Goal: Task Accomplishment & Management: Manage account settings

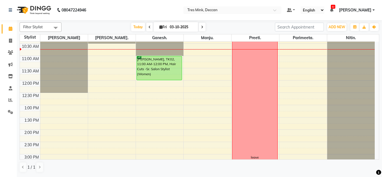
scroll to position [59, 0]
click at [209, 82] on div "8:00 AM 8:30 AM 9:00 AM 9:30 AM 10:00 AM 10:30 AM 11:00 AM 11:30 AM 12:00 PM 12…" at bounding box center [197, 142] width 355 height 320
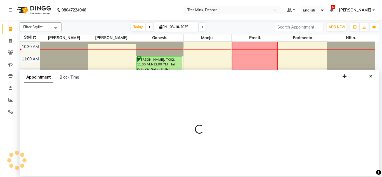
select select "61556"
select select "tentative"
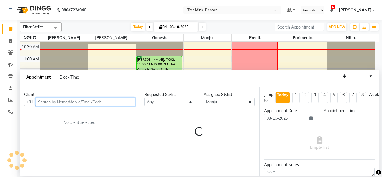
select select "720"
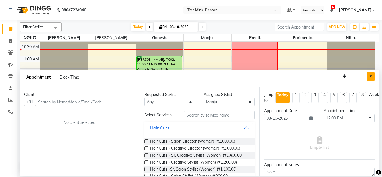
click at [372, 79] on button "Close" at bounding box center [370, 76] width 8 height 9
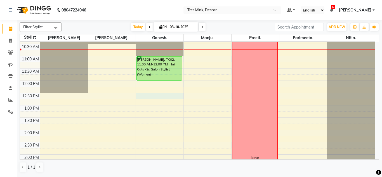
click at [159, 98] on div "8:00 AM 8:30 AM 9:00 AM 9:30 AM 10:00 AM 10:30 AM 11:00 AM 11:30 AM 12:00 PM 12…" at bounding box center [197, 142] width 355 height 320
select select "59501"
select select "tentative"
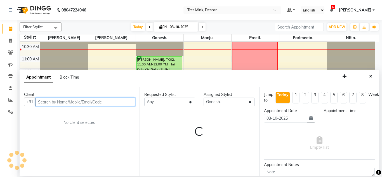
select select "750"
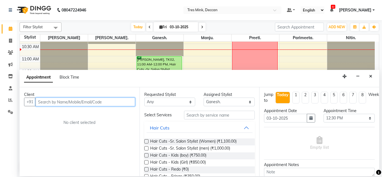
click at [75, 100] on input "text" at bounding box center [86, 102] width 100 height 9
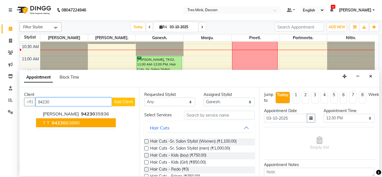
click at [82, 122] on button "T T 94230 83890" at bounding box center [76, 122] width 80 height 9
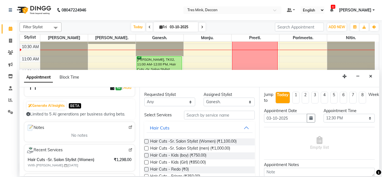
scroll to position [0, 0]
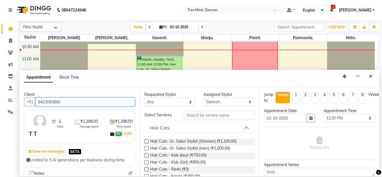
type input "9423083890"
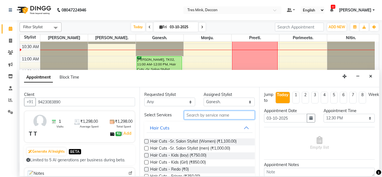
click at [219, 115] on input "text" at bounding box center [219, 115] width 71 height 9
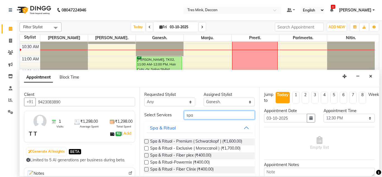
type input "spa"
click at [145, 148] on label at bounding box center [146, 148] width 4 height 4
click at [145, 148] on input "checkbox" at bounding box center [146, 149] width 4 height 4
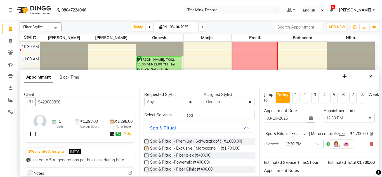
checkbox input "false"
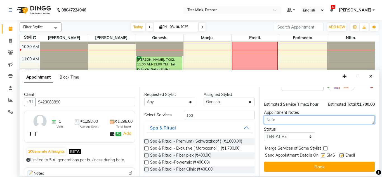
click at [306, 118] on textarea at bounding box center [319, 119] width 111 height 9
type textarea "[PERSON_NAME] 10:45am [DATE]"
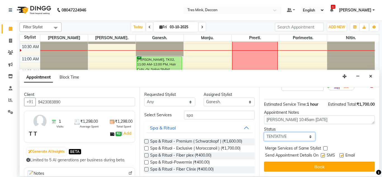
click at [295, 135] on select "Select TENTATIVE CONFIRM CHECK-IN UPCOMING" at bounding box center [289, 136] width 51 height 9
select select "confirm booking"
click at [264, 132] on select "Select TENTATIVE CONFIRM CHECK-IN UPCOMING" at bounding box center [289, 136] width 51 height 9
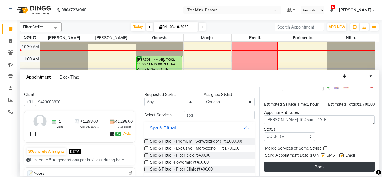
click at [286, 165] on button "Book" at bounding box center [319, 167] width 111 height 10
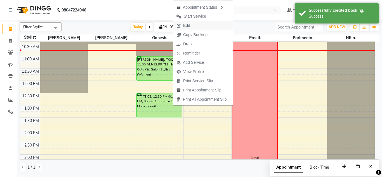
click at [205, 28] on button "Edit" at bounding box center [203, 25] width 60 height 9
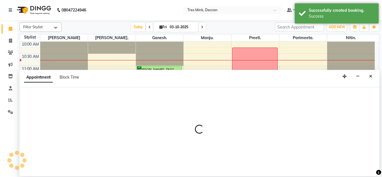
select select "59501"
select select "750"
select select "3564"
select select "confirm booking"
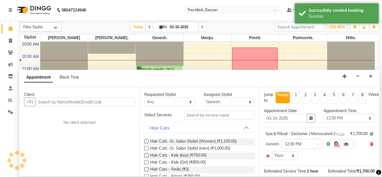
scroll to position [49, 0]
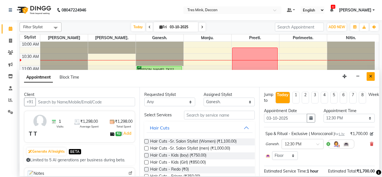
click at [372, 75] on icon "Close" at bounding box center [370, 76] width 3 height 4
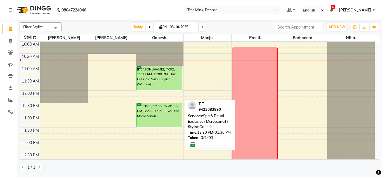
click at [165, 109] on div "T T, TK03, 12:30 PM-01:30 PM, Spa & Ritual - Exclusive ( Moroccanoil )" at bounding box center [159, 115] width 45 height 24
select select "6"
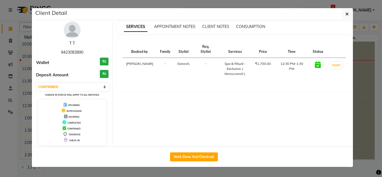
click at [71, 42] on link "T T" at bounding box center [72, 43] width 6 height 5
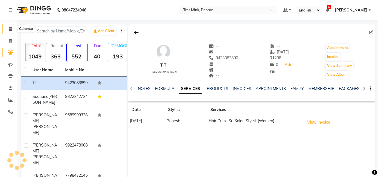
click at [11, 26] on span at bounding box center [11, 29] width 10 height 6
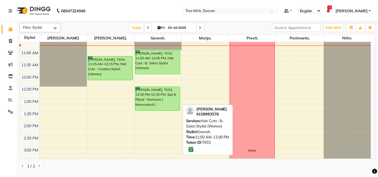
scroll to position [66, 0]
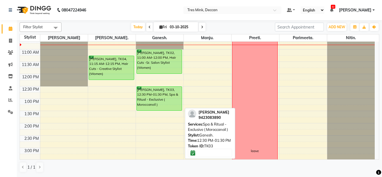
click at [167, 93] on div "[PERSON_NAME], TK03, 12:30 PM-01:30 PM, Spa & Ritual - Exclusive ( Moroccanoil )" at bounding box center [159, 99] width 45 height 24
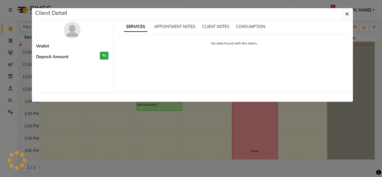
select select "6"
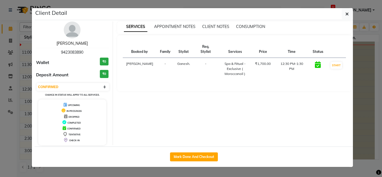
click at [78, 42] on link "[PERSON_NAME]" at bounding box center [71, 43] width 31 height 5
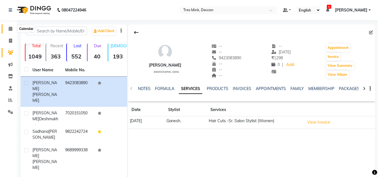
click at [9, 29] on icon at bounding box center [11, 29] width 4 height 4
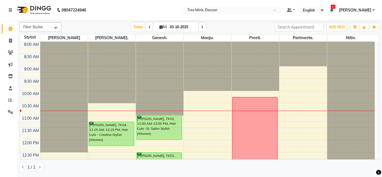
click at [202, 25] on span at bounding box center [202, 27] width 7 height 9
type input "04-10-2025"
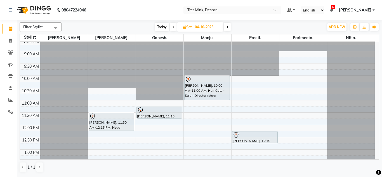
scroll to position [15, 0]
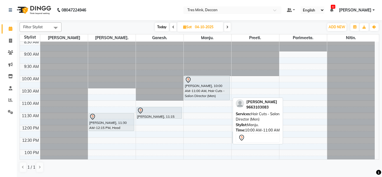
click at [202, 96] on div "[PERSON_NAME], 10:00 AM-11:00 AM, Hair Cuts - Salon Director (Men)" at bounding box center [206, 88] width 45 height 24
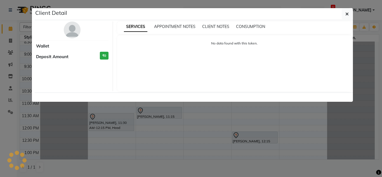
select select "7"
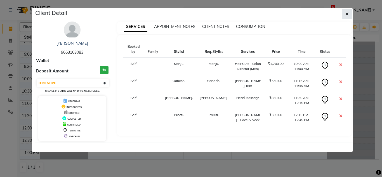
click at [350, 11] on button "button" at bounding box center [347, 14] width 11 height 11
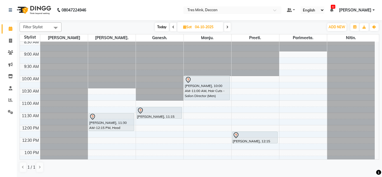
click at [228, 25] on span at bounding box center [227, 27] width 7 height 9
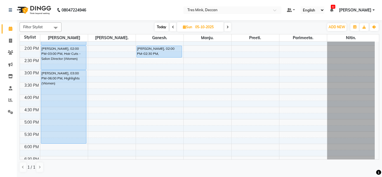
scroll to position [144, 0]
click at [161, 28] on span "Today" at bounding box center [162, 27] width 14 height 9
type input "03-10-2025"
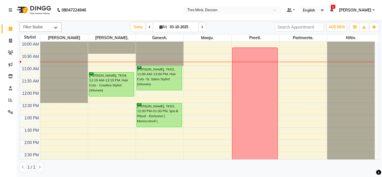
click at [176, 29] on input "03-10-2025" at bounding box center [182, 27] width 28 height 8
select select "10"
select select "2025"
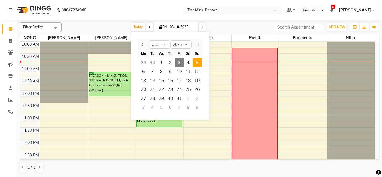
click at [197, 64] on span "5" at bounding box center [197, 62] width 9 height 9
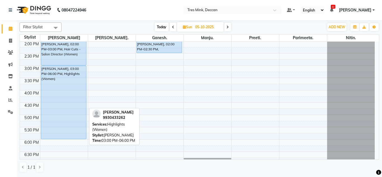
scroll to position [148, 0]
click at [56, 119] on div "[PERSON_NAME], 03:00 PM-06:00 PM, Highlights (Women)" at bounding box center [63, 102] width 45 height 73
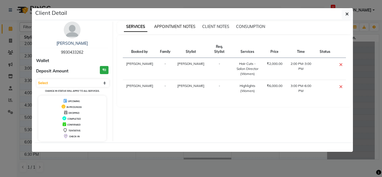
click at [172, 29] on span "APPOINTMENT NOTES" at bounding box center [174, 26] width 41 height 5
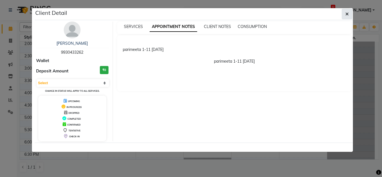
click at [348, 14] on icon "button" at bounding box center [346, 14] width 3 height 4
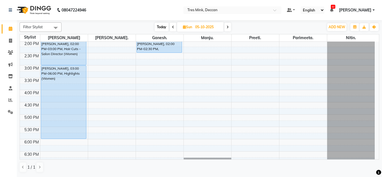
click at [162, 27] on span "Today" at bounding box center [162, 27] width 14 height 9
type input "03-10-2025"
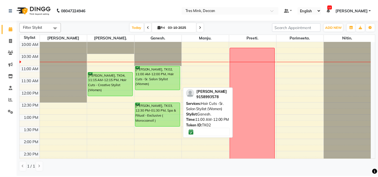
scroll to position [0, 0]
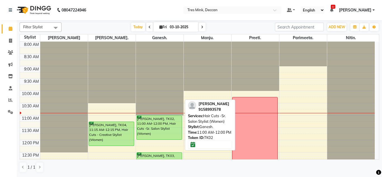
click at [155, 126] on div "[PERSON_NAME], TK02, 11:00 AM-12:00 PM, Hair Cuts -Sr. Salon Stylist (Women)" at bounding box center [159, 128] width 45 height 24
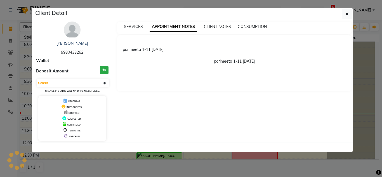
select select "6"
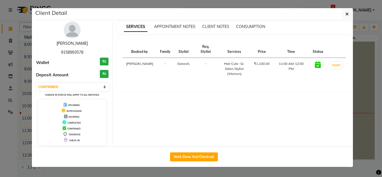
click at [76, 42] on link "[PERSON_NAME]" at bounding box center [71, 43] width 31 height 5
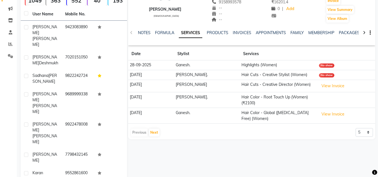
scroll to position [28, 0]
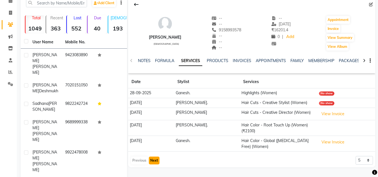
click at [152, 161] on button "Next" at bounding box center [154, 161] width 11 height 8
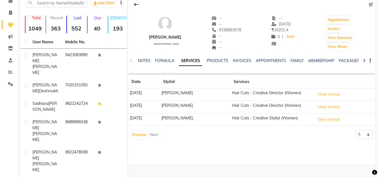
scroll to position [0, 0]
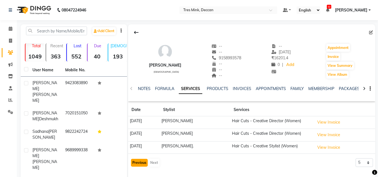
click at [136, 164] on button "Previous" at bounding box center [139, 163] width 17 height 8
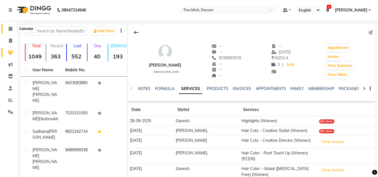
click at [13, 29] on span at bounding box center [11, 29] width 10 height 6
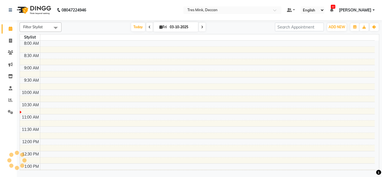
scroll to position [49, 0]
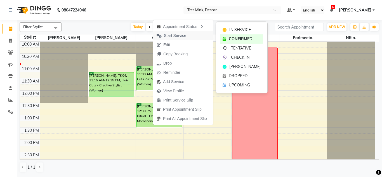
click at [165, 34] on span "Start Service" at bounding box center [175, 36] width 22 height 6
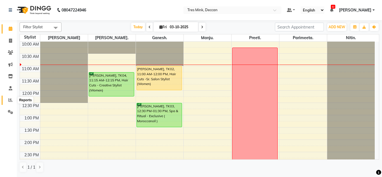
click at [11, 100] on icon at bounding box center [10, 100] width 4 height 4
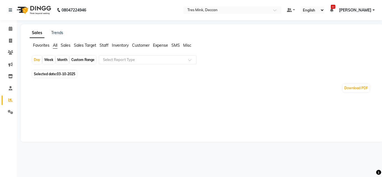
click at [39, 42] on li "Favorites" at bounding box center [41, 45] width 16 height 6
click at [65, 71] on span "03-10-2025" at bounding box center [66, 70] width 18 height 4
select select "10"
select select "2025"
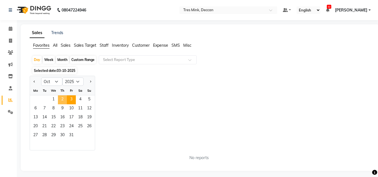
click at [63, 99] on span "2" at bounding box center [62, 99] width 9 height 9
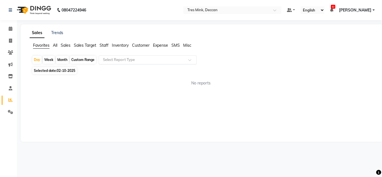
click at [109, 60] on input "text" at bounding box center [142, 60] width 81 height 6
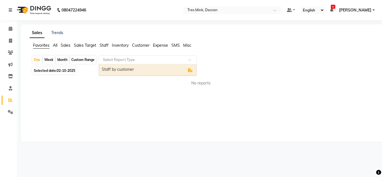
click at [108, 69] on div "Staff by customer" at bounding box center [147, 69] width 97 height 11
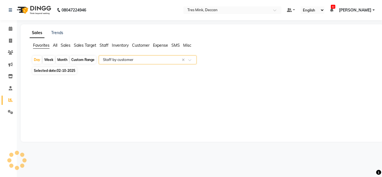
select select "filtered_report"
select select "csv"
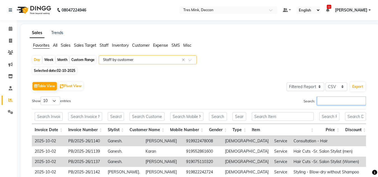
click at [339, 104] on input "Search:" at bounding box center [341, 100] width 49 height 9
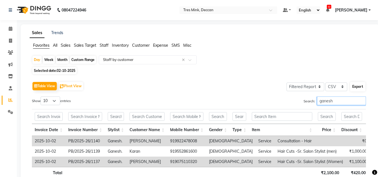
type input "ganesh"
click at [356, 87] on button "Export" at bounding box center [357, 87] width 15 height 10
click at [335, 87] on select "Select CSV PDF" at bounding box center [336, 86] width 22 height 9
select select "pdf"
click at [325, 82] on select "Select CSV PDF" at bounding box center [336, 86] width 22 height 9
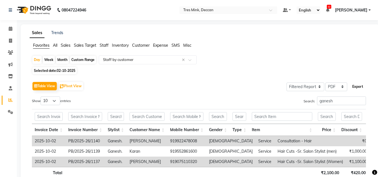
click at [356, 87] on button "Export" at bounding box center [357, 87] width 15 height 10
select select "sans-serif"
select select "14px"
select select "template_1"
select select "A4"
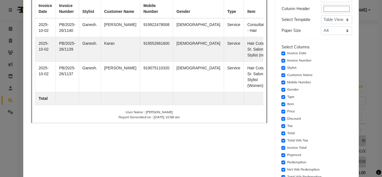
scroll to position [112, 0]
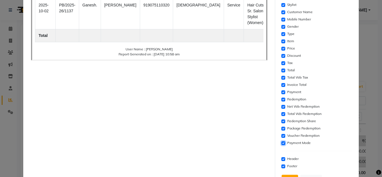
click at [281, 143] on input "checkbox" at bounding box center [283, 143] width 4 height 4
checkbox input "false"
click at [281, 137] on input "checkbox" at bounding box center [283, 136] width 4 height 4
checkbox input "false"
click at [281, 129] on input "checkbox" at bounding box center [283, 129] width 4 height 4
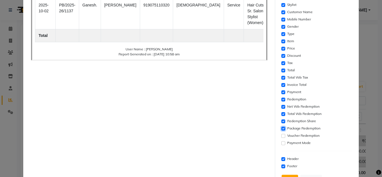
checkbox input "false"
click at [281, 122] on input "checkbox" at bounding box center [283, 121] width 4 height 4
checkbox input "false"
click at [281, 115] on input "checkbox" at bounding box center [283, 114] width 4 height 4
checkbox input "false"
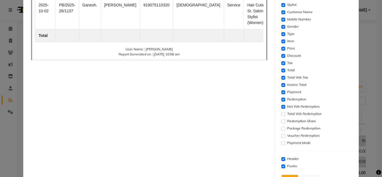
click at [279, 104] on div "Settings Font Family Select Sans Serif Monospace Serif Font Size Select 8 9 10 …" at bounding box center [316, 45] width 75 height 285
click at [281, 107] on input "checkbox" at bounding box center [283, 107] width 4 height 4
checkbox input "false"
click at [279, 98] on div "Settings Font Family Select Sans Serif Monospace Serif Font Size Select 8 9 10 …" at bounding box center [316, 45] width 75 height 285
click at [281, 93] on input "checkbox" at bounding box center [283, 92] width 4 height 4
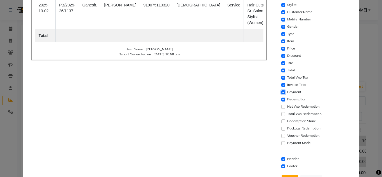
checkbox input "false"
click at [281, 101] on input "checkbox" at bounding box center [283, 100] width 4 height 4
checkbox input "false"
click at [281, 86] on input "checkbox" at bounding box center [283, 85] width 4 height 4
checkbox input "false"
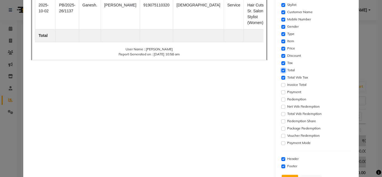
click at [281, 71] on input "checkbox" at bounding box center [283, 70] width 4 height 4
checkbox input "false"
click at [281, 64] on input "checkbox" at bounding box center [283, 63] width 4 height 4
checkbox input "false"
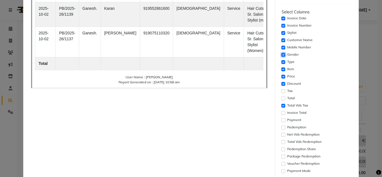
click at [281, 55] on input "checkbox" at bounding box center [283, 55] width 4 height 4
checkbox input "false"
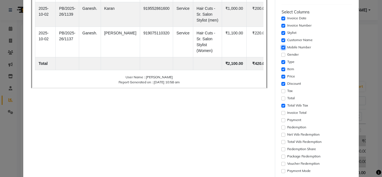
click at [281, 46] on input "checkbox" at bounding box center [283, 48] width 4 height 4
checkbox input "false"
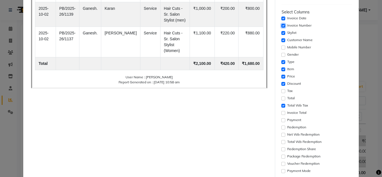
click at [281, 25] on input "checkbox" at bounding box center [283, 26] width 4 height 4
checkbox input "false"
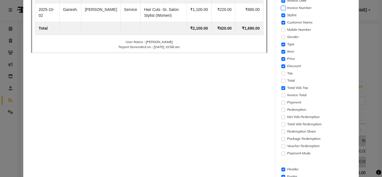
scroll to position [135, 0]
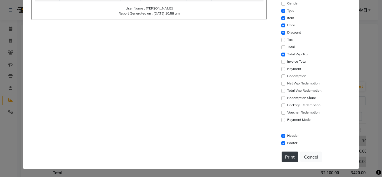
click at [281, 161] on button "Print" at bounding box center [289, 157] width 16 height 11
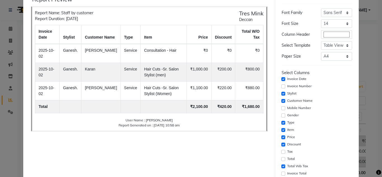
scroll to position [0, 0]
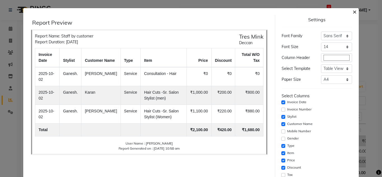
click at [352, 14] on span "×" at bounding box center [354, 11] width 4 height 8
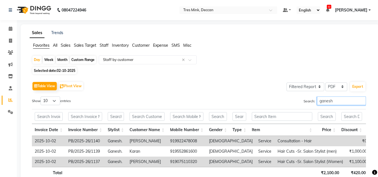
click at [320, 98] on input "ganesh" at bounding box center [341, 100] width 49 height 9
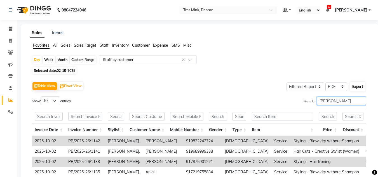
type input "[PERSON_NAME]"
click at [360, 87] on button "Export" at bounding box center [357, 87] width 15 height 10
select select "sans-serif"
select select "14px"
select select "template_1"
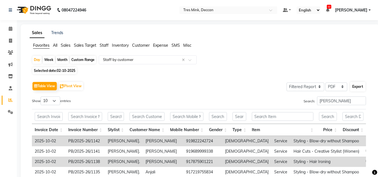
select select "A4"
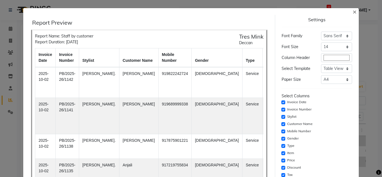
scroll to position [135, 0]
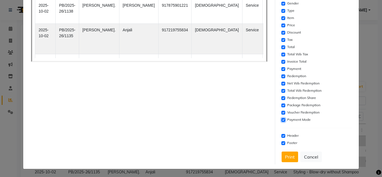
click at [281, 118] on input "checkbox" at bounding box center [283, 120] width 4 height 4
click at [281, 119] on input "checkbox" at bounding box center [283, 120] width 4 height 4
click at [281, 118] on input "checkbox" at bounding box center [283, 120] width 4 height 4
checkbox input "false"
click at [281, 115] on div "Voucher Redemption" at bounding box center [316, 112] width 71 height 7
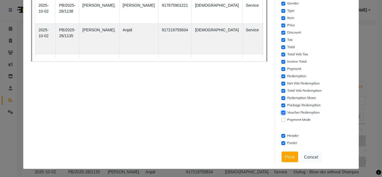
click at [281, 112] on input "checkbox" at bounding box center [283, 113] width 4 height 4
checkbox input "false"
click at [282, 106] on input "checkbox" at bounding box center [283, 105] width 4 height 4
checkbox input "false"
click at [281, 97] on input "checkbox" at bounding box center [283, 98] width 4 height 4
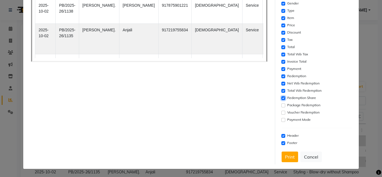
checkbox input "false"
click at [281, 91] on input "checkbox" at bounding box center [283, 91] width 4 height 4
checkbox input "false"
click at [281, 83] on input "checkbox" at bounding box center [283, 84] width 4 height 4
checkbox input "false"
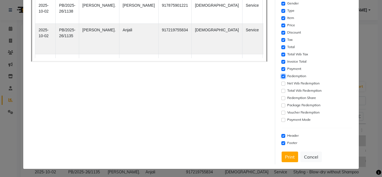
click at [281, 77] on input "checkbox" at bounding box center [283, 76] width 4 height 4
checkbox input "false"
click at [281, 69] on input "checkbox" at bounding box center [283, 69] width 4 height 4
checkbox input "false"
click at [281, 61] on input "checkbox" at bounding box center [283, 62] width 4 height 4
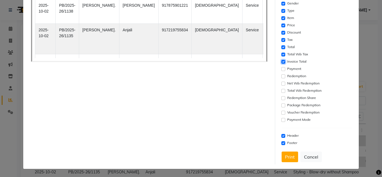
checkbox input "false"
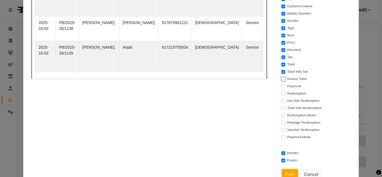
scroll to position [79, 0]
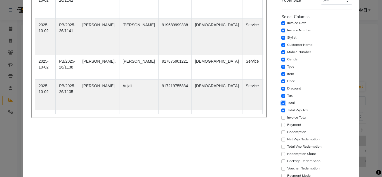
click at [282, 102] on input "checkbox" at bounding box center [283, 103] width 4 height 4
checkbox input "false"
click at [281, 93] on div "Tax" at bounding box center [316, 96] width 71 height 7
click at [282, 97] on input "checkbox" at bounding box center [283, 96] width 4 height 4
checkbox input "false"
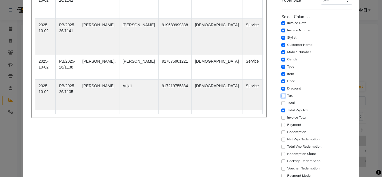
scroll to position [51, 0]
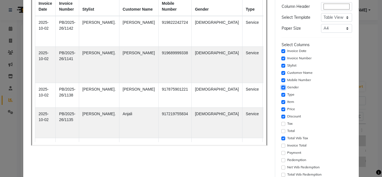
click at [281, 89] on input "checkbox" at bounding box center [283, 88] width 4 height 4
checkbox input "false"
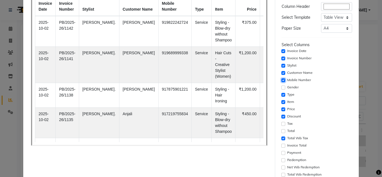
click at [281, 82] on input "checkbox" at bounding box center [283, 80] width 4 height 4
checkbox input "false"
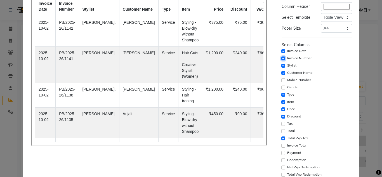
click at [281, 59] on input "checkbox" at bounding box center [283, 58] width 4 height 4
checkbox input "false"
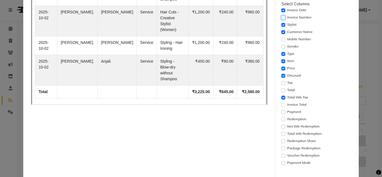
scroll to position [135, 0]
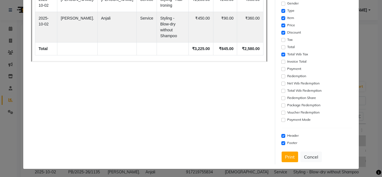
click at [286, 162] on div "Settings Font Family Select Sans Serif Monospace Serif Font Size Select 8 9 10 …" at bounding box center [316, 22] width 75 height 285
click at [286, 160] on button "Print" at bounding box center [289, 157] width 16 height 11
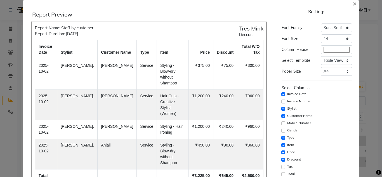
scroll to position [0, 0]
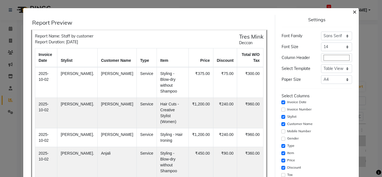
click at [352, 12] on span "×" at bounding box center [354, 11] width 4 height 8
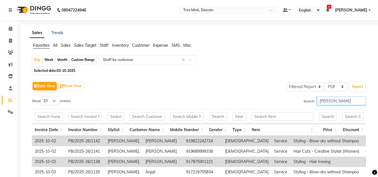
click at [331, 96] on input "[PERSON_NAME]" at bounding box center [341, 100] width 49 height 9
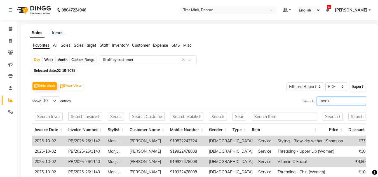
type input "manju"
click at [358, 82] on button "Export" at bounding box center [357, 87] width 15 height 10
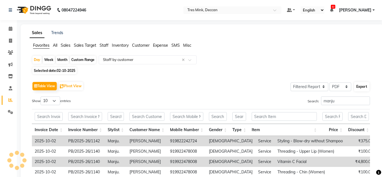
select select "sans-serif"
select select "14px"
select select "template_1"
select select "A4"
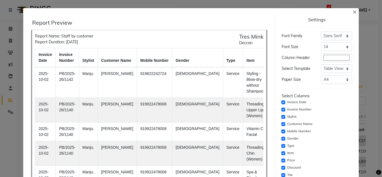
click at [356, 84] on ngb-modal-window "× Report Preview Report Name: Staff by customer Report Duration: [DATE] Tres Mi…" at bounding box center [191, 88] width 382 height 177
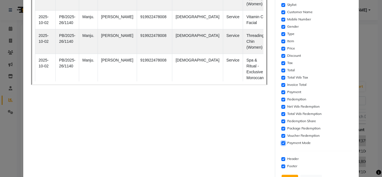
click at [281, 145] on input "checkbox" at bounding box center [283, 143] width 4 height 4
checkbox input "false"
click at [281, 136] on input "checkbox" at bounding box center [283, 136] width 4 height 4
checkbox input "false"
click at [281, 127] on input "checkbox" at bounding box center [283, 129] width 4 height 4
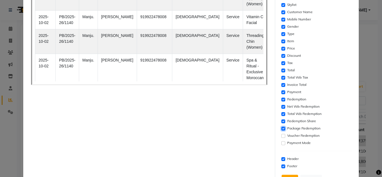
checkbox input "false"
click at [281, 123] on input "checkbox" at bounding box center [283, 121] width 4 height 4
checkbox input "false"
click at [281, 115] on input "checkbox" at bounding box center [283, 114] width 4 height 4
checkbox input "false"
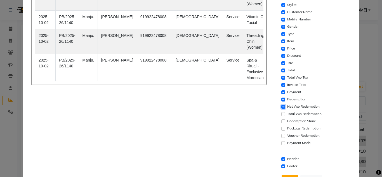
click at [281, 107] on input "checkbox" at bounding box center [283, 107] width 4 height 4
checkbox input "false"
click at [281, 100] on input "checkbox" at bounding box center [283, 100] width 4 height 4
checkbox input "false"
click at [281, 91] on input "checkbox" at bounding box center [283, 92] width 4 height 4
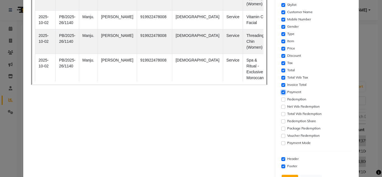
checkbox input "false"
click at [281, 86] on input "checkbox" at bounding box center [283, 85] width 4 height 4
checkbox input "false"
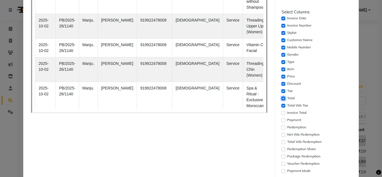
click at [281, 99] on input "checkbox" at bounding box center [283, 98] width 4 height 4
checkbox input "false"
click at [281, 91] on input "checkbox" at bounding box center [283, 91] width 4 height 4
checkbox input "false"
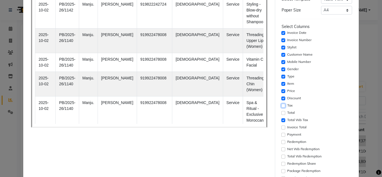
scroll to position [56, 0]
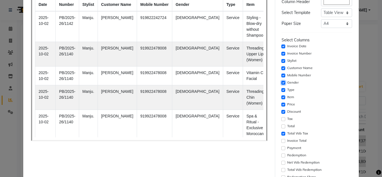
click at [281, 81] on input "checkbox" at bounding box center [283, 83] width 4 height 4
checkbox input "false"
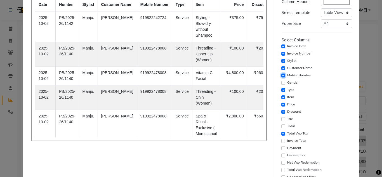
click at [281, 76] on input "checkbox" at bounding box center [283, 76] width 4 height 4
checkbox input "false"
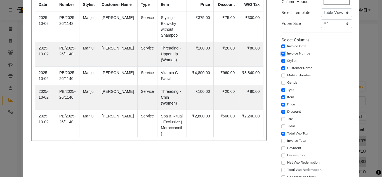
click at [281, 54] on input "checkbox" at bounding box center [283, 54] width 4 height 4
checkbox input "false"
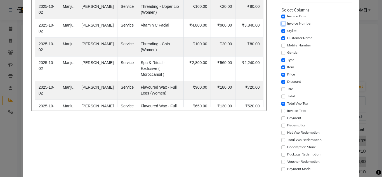
scroll to position [135, 0]
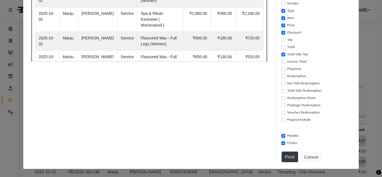
click at [290, 162] on button "Print" at bounding box center [289, 157] width 16 height 11
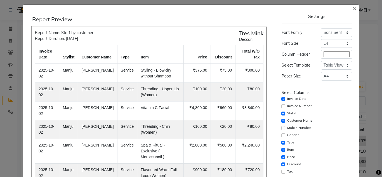
scroll to position [0, 0]
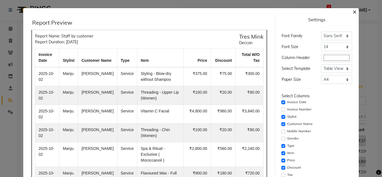
click at [352, 14] on span "×" at bounding box center [354, 11] width 4 height 8
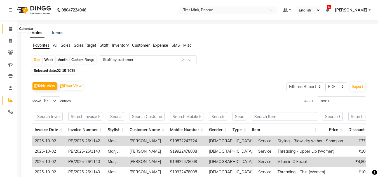
click at [7, 29] on span at bounding box center [11, 29] width 10 height 6
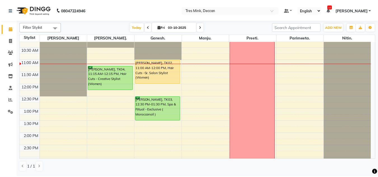
scroll to position [84, 0]
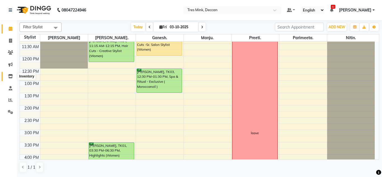
drag, startPoint x: 11, startPoint y: 75, endPoint x: 7, endPoint y: 75, distance: 3.7
click at [11, 75] on icon at bounding box center [10, 76] width 5 height 4
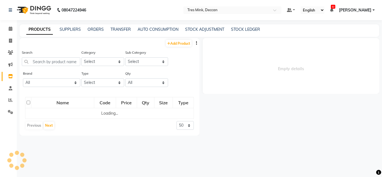
select select
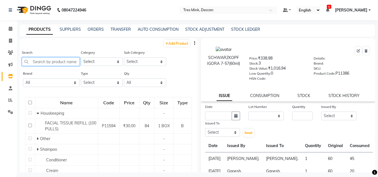
click at [38, 64] on input "text" at bounding box center [51, 61] width 58 height 9
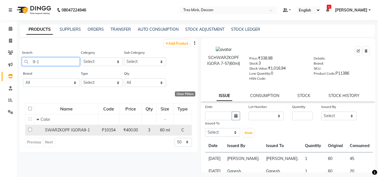
type input "9-1"
click at [30, 129] on input "checkbox" at bounding box center [30, 130] width 4 height 4
checkbox input "true"
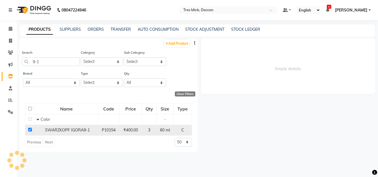
select select
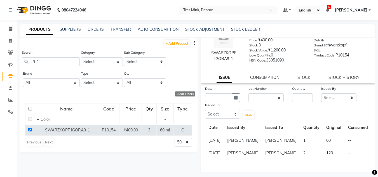
scroll to position [28, 0]
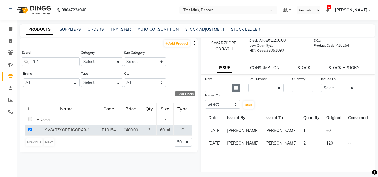
click at [234, 88] on icon "button" at bounding box center [235, 88] width 3 height 4
select select "10"
select select "2025"
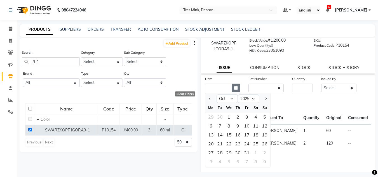
click at [234, 88] on icon "button" at bounding box center [235, 88] width 3 height 4
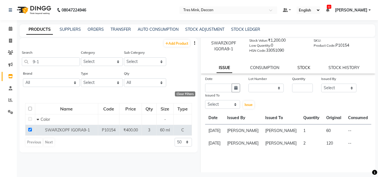
click at [307, 68] on link "STOCK" at bounding box center [303, 67] width 13 height 5
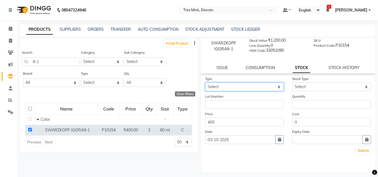
click at [247, 87] on select "Select In Out" at bounding box center [244, 86] width 79 height 9
select select "out"
click at [205, 82] on select "Select In Out" at bounding box center [244, 86] width 79 height 9
select select
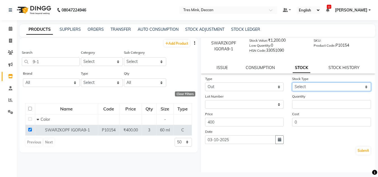
click at [305, 85] on select "Select Internal Use Damaged Expired Adjustment Return Other" at bounding box center [331, 86] width 79 height 9
select select "internal use"
click at [292, 82] on select "Select Internal Use Damaged Expired Adjustment Return Other" at bounding box center [331, 86] width 79 height 9
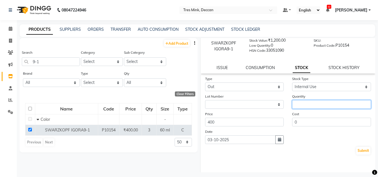
click at [292, 105] on input "number" at bounding box center [331, 104] width 79 height 9
type input "1"
click at [361, 150] on button "Submit" at bounding box center [363, 151] width 14 height 8
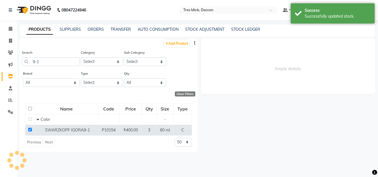
select select
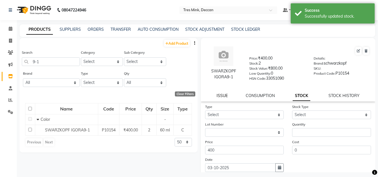
click at [223, 95] on link "ISSUE" at bounding box center [221, 95] width 11 height 5
select select
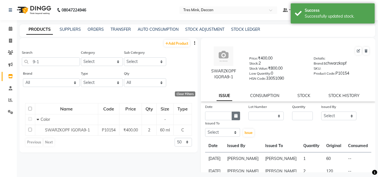
click at [236, 119] on button "button" at bounding box center [235, 116] width 8 height 9
select select "10"
select select "2025"
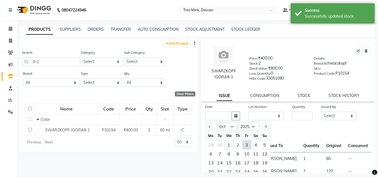
click at [231, 146] on div "1" at bounding box center [228, 144] width 9 height 9
type input "01-10-2025"
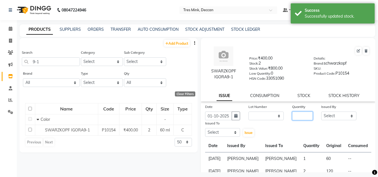
click at [293, 117] on input "number" at bounding box center [302, 116] width 21 height 9
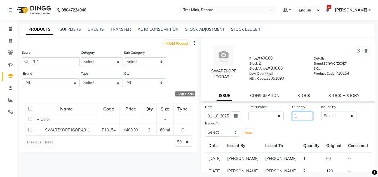
type input "1"
click at [324, 115] on select "Select [PERSON_NAME]. [PERSON_NAME]. [PERSON_NAME]. [GEOGRAPHIC_DATA]. [GEOGRAP…" at bounding box center [338, 116] width 35 height 9
select select "83853"
click at [321, 112] on select "Select [PERSON_NAME]. [PERSON_NAME]. [PERSON_NAME]. [GEOGRAPHIC_DATA]. [GEOGRAP…" at bounding box center [338, 116] width 35 height 9
click at [225, 134] on select "Select [PERSON_NAME]. [PERSON_NAME]. [PERSON_NAME]. [GEOGRAPHIC_DATA]. [GEOGRAP…" at bounding box center [222, 132] width 35 height 9
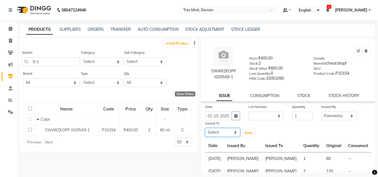
select select "59496"
click at [205, 128] on select "Select [PERSON_NAME]. [PERSON_NAME]. [PERSON_NAME]. [GEOGRAPHIC_DATA]. [GEOGRAP…" at bounding box center [222, 132] width 35 height 9
click at [244, 134] on span "Issue" at bounding box center [248, 133] width 8 height 4
select select
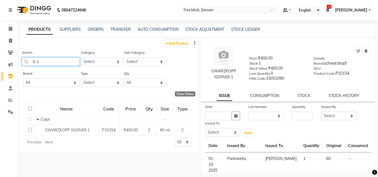
click at [40, 62] on input "9-1" at bounding box center [51, 61] width 58 height 9
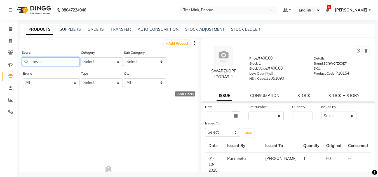
type input "ow s"
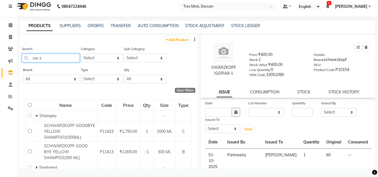
click at [37, 62] on input "ow s" at bounding box center [51, 58] width 58 height 9
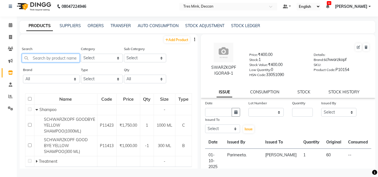
type input "d"
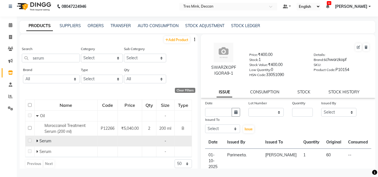
click at [55, 145] on td "Serum" at bounding box center [65, 141] width 63 height 11
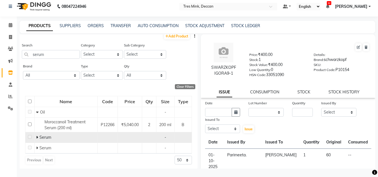
scroll to position [5, 0]
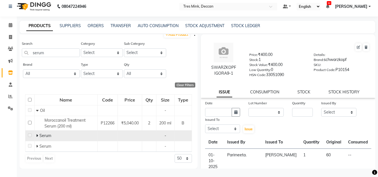
click at [34, 136] on td "Serum" at bounding box center [65, 136] width 63 height 11
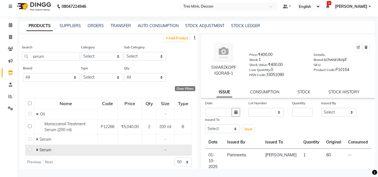
scroll to position [0, 0]
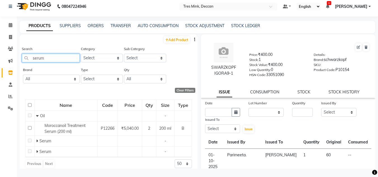
click at [35, 60] on input "serum" at bounding box center [51, 58] width 58 height 9
type input "orange"
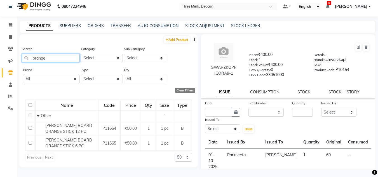
click at [46, 58] on input "orange" at bounding box center [51, 58] width 58 height 9
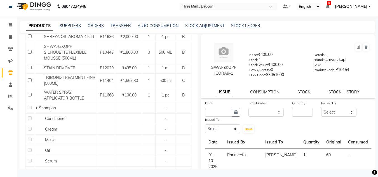
scroll to position [335, 0]
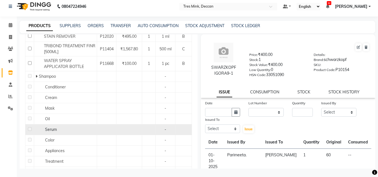
click at [48, 127] on span "Serum" at bounding box center [51, 129] width 12 height 5
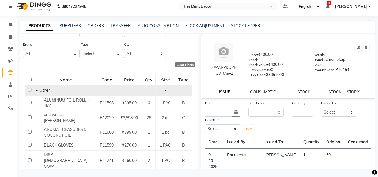
scroll to position [0, 0]
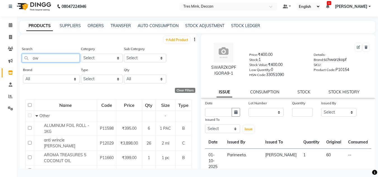
click at [38, 58] on input "ow" at bounding box center [51, 58] width 58 height 9
type input "ow"
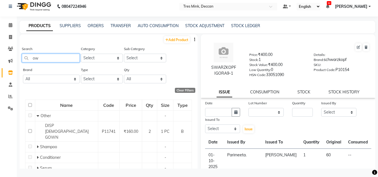
click at [38, 58] on input "ow" at bounding box center [51, 58] width 58 height 9
click at [38, 58] on input "in" at bounding box center [51, 58] width 58 height 9
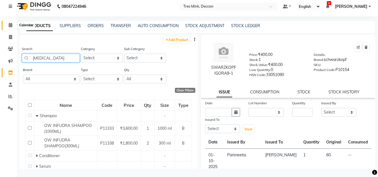
type input "[MEDICAL_DATA]"
click at [8, 27] on span at bounding box center [11, 25] width 10 height 6
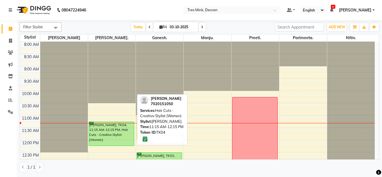
click at [116, 125] on div "[PERSON_NAME], TK04, 11:15 AM-12:15 PM, Hair Cuts - Creative Stylist (Women)" at bounding box center [111, 134] width 45 height 24
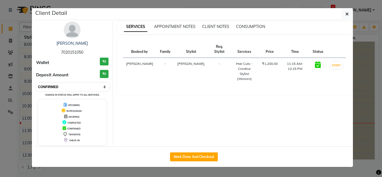
click at [85, 87] on select "Select IN SERVICE CONFIRMED TENTATIVE CHECK IN MARK DONE DROPPED UPCOMING" at bounding box center [73, 87] width 72 height 8
select select "8"
click at [37, 83] on select "Select IN SERVICE CONFIRMED TENTATIVE CHECK IN MARK DONE DROPPED UPCOMING" at bounding box center [73, 87] width 72 height 8
click at [346, 11] on span "button" at bounding box center [346, 14] width 3 height 6
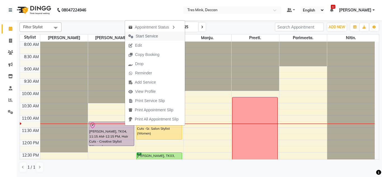
click at [146, 35] on span "Start Service" at bounding box center [147, 36] width 22 height 6
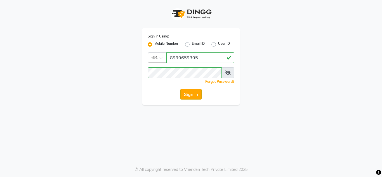
click at [197, 91] on button "Sign In" at bounding box center [190, 94] width 21 height 11
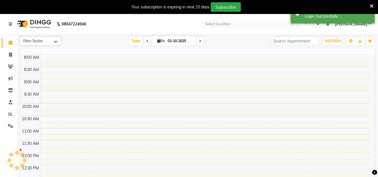
select select "en"
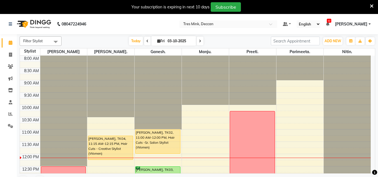
click at [164, 37] on span "[DATE]" at bounding box center [173, 41] width 45 height 10
click at [166, 41] on input "03-10-2025" at bounding box center [180, 41] width 28 height 8
select select "10"
select select "2025"
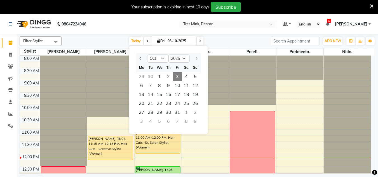
click at [199, 58] on div at bounding box center [195, 58] width 11 height 9
click at [194, 57] on button "Next month" at bounding box center [196, 58] width 5 height 9
select select "11"
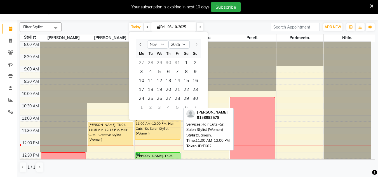
click at [157, 132] on div "[PERSON_NAME], TK02, 11:00 AM-12:00 PM, Hair Cuts -Sr. Salon Stylist (Women)" at bounding box center [157, 128] width 45 height 24
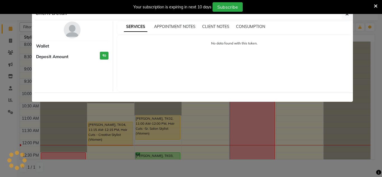
select select "1"
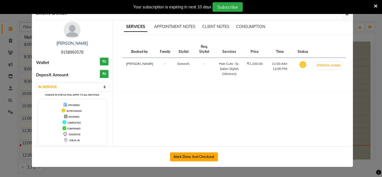
click at [185, 158] on button "Mark Done And Checkout" at bounding box center [194, 156] width 48 height 9
select select "service"
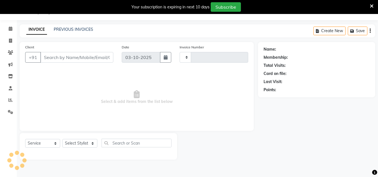
type input "1143"
select select "8055"
type input "9158993578"
select select "59501"
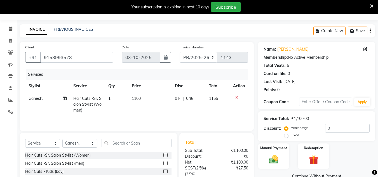
scroll to position [70, 0]
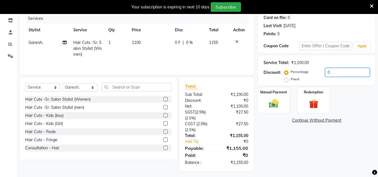
click at [329, 75] on input "0" at bounding box center [347, 72] width 44 height 9
click at [328, 75] on input "0" at bounding box center [347, 72] width 44 height 9
click at [327, 75] on input "0" at bounding box center [347, 72] width 44 height 9
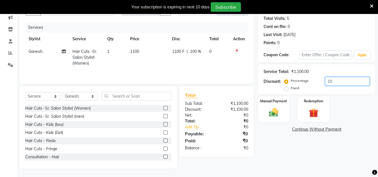
type input "1"
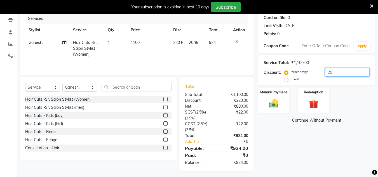
scroll to position [72, 0]
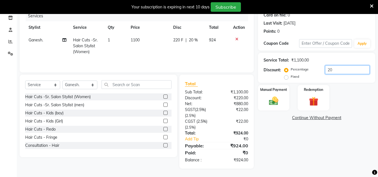
type input "20"
click at [373, 7] on icon at bounding box center [372, 6] width 4 height 5
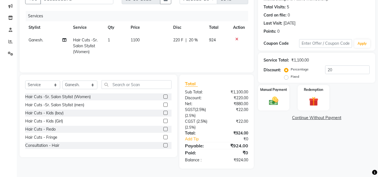
scroll to position [58, 0]
click at [269, 107] on img at bounding box center [274, 100] width 16 height 11
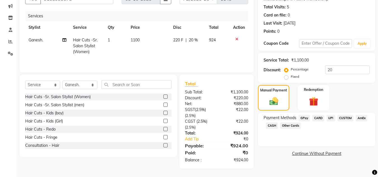
click at [328, 120] on span "UPI" at bounding box center [330, 118] width 9 height 6
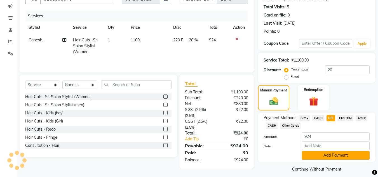
click at [327, 154] on button "Add Payment" at bounding box center [336, 155] width 68 height 9
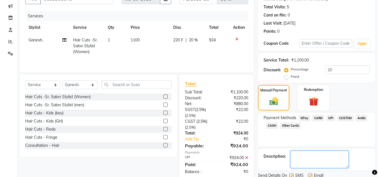
click at [324, 161] on textarea at bounding box center [319, 159] width 58 height 17
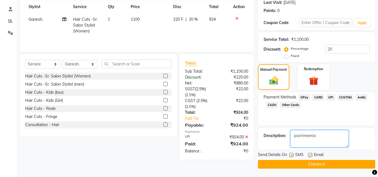
type textarea "parimeeta"
click at [323, 160] on button "Checkout" at bounding box center [316, 164] width 117 height 9
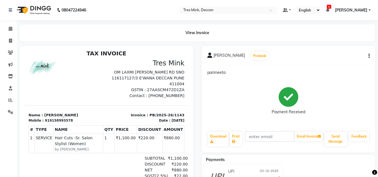
scroll to position [4, 0]
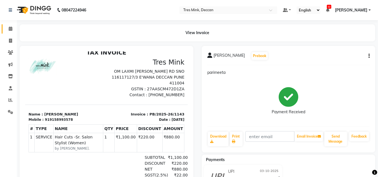
click at [10, 28] on icon at bounding box center [11, 29] width 4 height 4
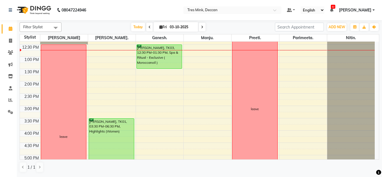
scroll to position [112, 0]
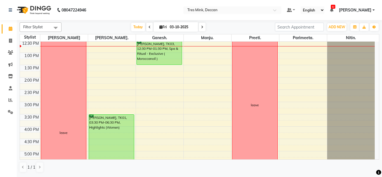
click at [147, 128] on div "8:00 AM 8:30 AM 9:00 AM 9:30 AM 10:00 AM 10:30 AM 11:00 AM 11:30 AM 12:00 PM 12…" at bounding box center [197, 90] width 355 height 320
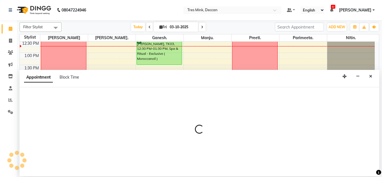
select select "59501"
select select "tentative"
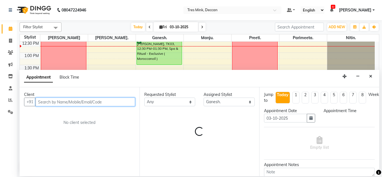
select select "960"
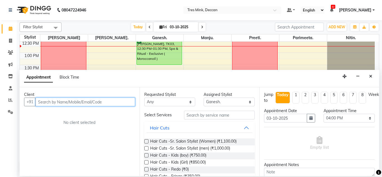
click at [68, 102] on input "text" at bounding box center [86, 102] width 100 height 9
type input "9923241231"
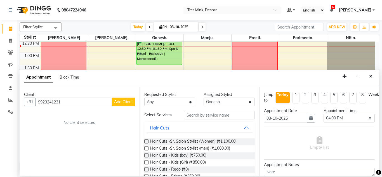
click at [120, 102] on span "Add Client" at bounding box center [123, 101] width 19 height 5
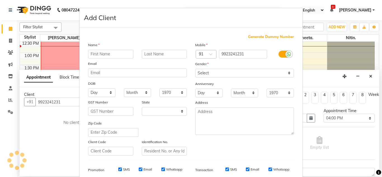
select select "22"
click at [107, 52] on input "text" at bounding box center [110, 54] width 45 height 9
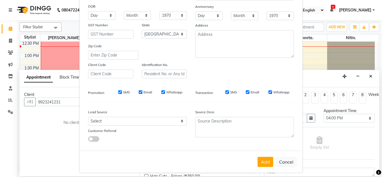
scroll to position [81, 0]
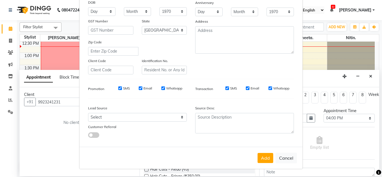
type input "AISHWARYA"
click at [93, 112] on div "Lead Source" at bounding box center [111, 109] width 54 height 8
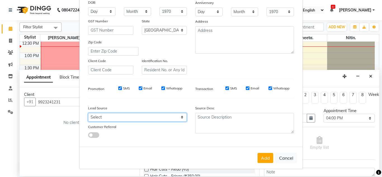
click at [91, 119] on select "Select Walk-in Referral Internet Friend Word of Mouth Advertisement Facebook Ju…" at bounding box center [137, 117] width 99 height 9
select select "49142"
click at [88, 113] on select "Select Walk-in Referral Internet Friend Word of Mouth Advertisement Facebook Ju…" at bounding box center [137, 117] width 99 height 9
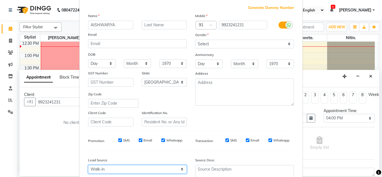
scroll to position [25, 0]
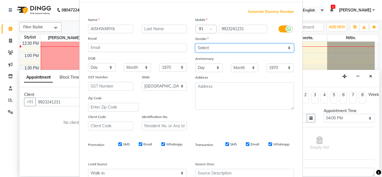
click at [207, 46] on select "Select [DEMOGRAPHIC_DATA] [DEMOGRAPHIC_DATA] Other Prefer Not To Say" at bounding box center [244, 48] width 99 height 9
select select "[DEMOGRAPHIC_DATA]"
click at [195, 44] on select "Select [DEMOGRAPHIC_DATA] [DEMOGRAPHIC_DATA] Other Prefer Not To Say" at bounding box center [244, 48] width 99 height 9
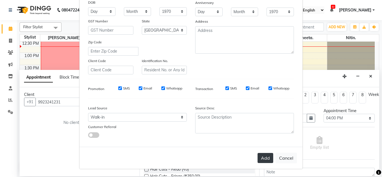
click at [262, 158] on button "Add" at bounding box center [265, 158] width 16 height 10
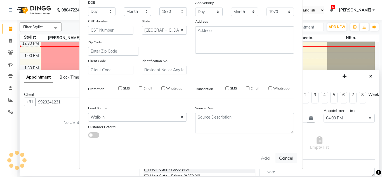
select select
select select "null"
select select
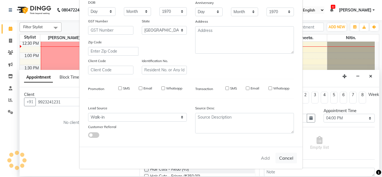
select select
checkbox input "false"
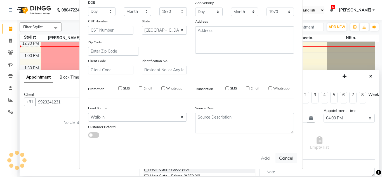
checkbox input "false"
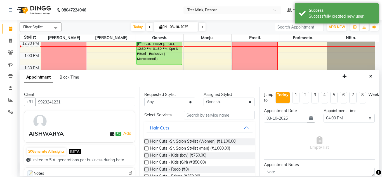
click at [146, 142] on label at bounding box center [146, 141] width 4 height 4
click at [146, 142] on input "checkbox" at bounding box center [146, 142] width 4 height 4
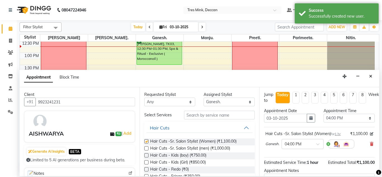
checkbox input "false"
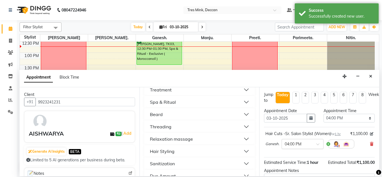
scroll to position [28, 0]
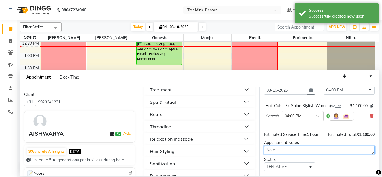
click at [280, 146] on textarea at bounding box center [319, 150] width 111 height 9
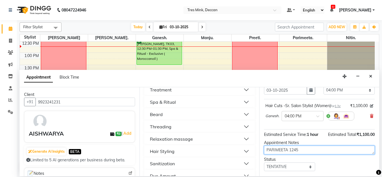
click at [294, 150] on textarea "PARIMEETA 1245" at bounding box center [319, 150] width 111 height 9
type textarea "PARIMEETA 12..45"
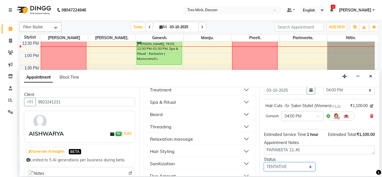
click at [285, 164] on select "Select TENTATIVE CONFIRM CHECK-IN UPCOMING" at bounding box center [289, 166] width 51 height 9
select select "confirm booking"
click at [264, 162] on select "Select TENTATIVE CONFIRM CHECK-IN UPCOMING" at bounding box center [289, 166] width 51 height 9
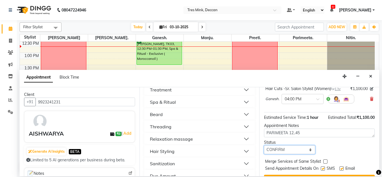
scroll to position [62, 0]
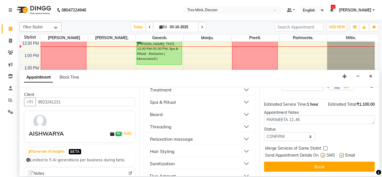
click at [278, 164] on button "Book" at bounding box center [319, 167] width 111 height 10
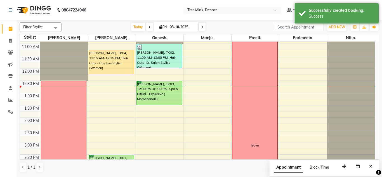
scroll to position [56, 0]
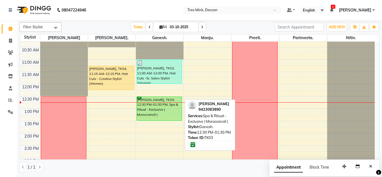
click at [153, 99] on div "[PERSON_NAME], TK03, 12:30 PM-01:30 PM, Spa & Ritual - Exclusive ( Moroccanoil )" at bounding box center [159, 109] width 45 height 24
select select "6"
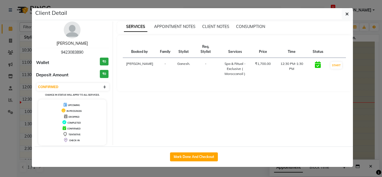
click at [78, 44] on link "[PERSON_NAME]" at bounding box center [71, 43] width 31 height 5
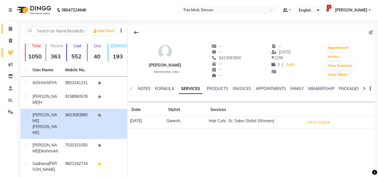
click at [12, 27] on icon at bounding box center [11, 29] width 4 height 4
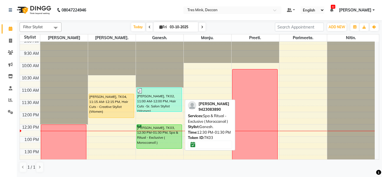
scroll to position [28, 0]
drag, startPoint x: 175, startPoint y: 131, endPoint x: 169, endPoint y: 147, distance: 17.3
click at [169, 147] on div "[PERSON_NAME], TK02, 11:00 AM-12:00 PM, Hair Cuts -Sr. Salon Stylist (Women) [P…" at bounding box center [160, 173] width 48 height 320
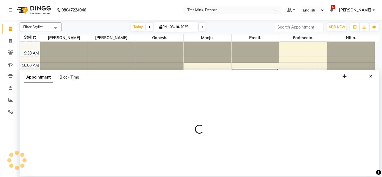
select select "59501"
select select "tentative"
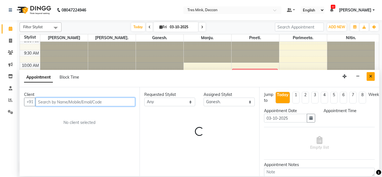
select select "765"
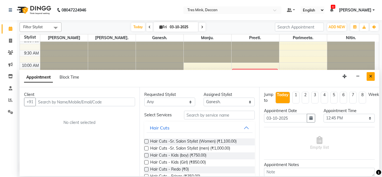
click at [368, 77] on button "Close" at bounding box center [370, 76] width 8 height 9
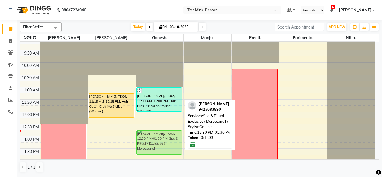
drag, startPoint x: 174, startPoint y: 125, endPoint x: 172, endPoint y: 132, distance: 7.6
click at [172, 132] on div "[PERSON_NAME], TK02, 11:00 AM-12:00 PM, Hair Cuts -Sr. Salon Stylist (Women) [P…" at bounding box center [160, 173] width 48 height 320
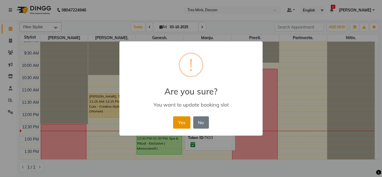
click at [179, 124] on button "Yes" at bounding box center [181, 122] width 17 height 12
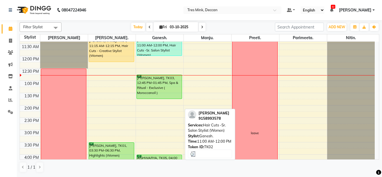
scroll to position [84, 0]
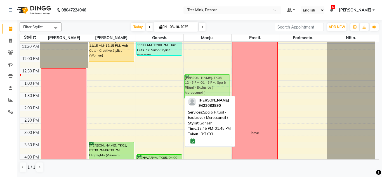
drag, startPoint x: 170, startPoint y: 79, endPoint x: 208, endPoint y: 80, distance: 37.7
click at [208, 80] on tr "leave [PERSON_NAME], TK04, 11:15 AM-12:15 PM, Hair Cuts - Creative Stylist (Wom…" at bounding box center [197, 118] width 355 height 320
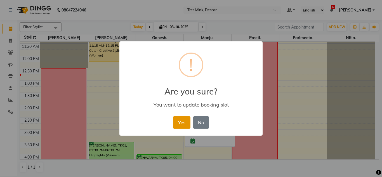
click at [178, 121] on button "Yes" at bounding box center [181, 122] width 17 height 12
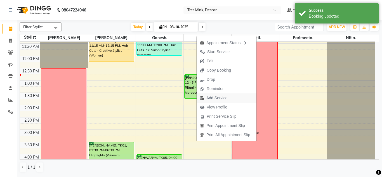
click at [212, 98] on span "Add Service" at bounding box center [216, 98] width 21 height 6
select select "61556"
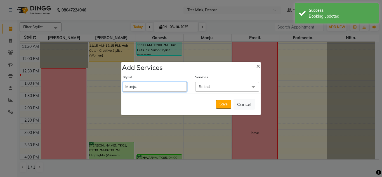
click at [136, 84] on select "[PERSON_NAME]. [PERSON_NAME]. [PERSON_NAME]. [GEOGRAPHIC_DATA]. [GEOGRAPHIC_DAT…" at bounding box center [155, 87] width 64 height 10
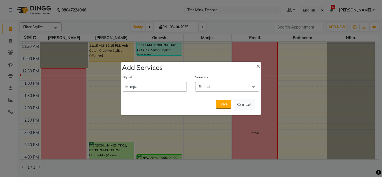
click at [216, 83] on span "Select" at bounding box center [227, 87] width 64 height 10
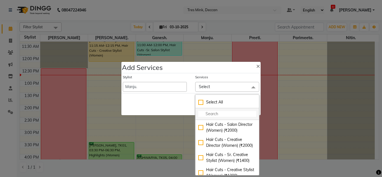
click at [210, 114] on input "multiselect-search" at bounding box center [227, 114] width 58 height 6
type input "H"
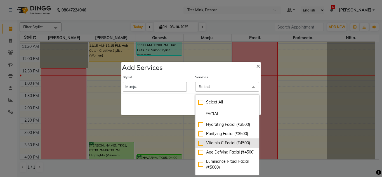
type input "FACIAL"
click at [200, 142] on div "Vitamin C Facial (₹4500)" at bounding box center [227, 143] width 58 height 6
checkbox input "true"
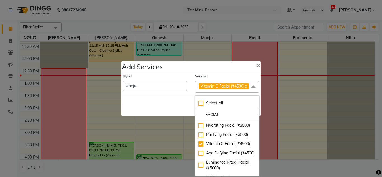
click at [176, 114] on div "Save Cancel" at bounding box center [190, 105] width 139 height 22
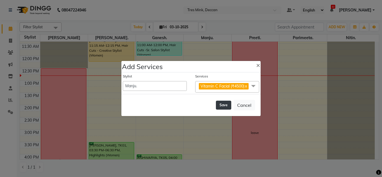
click at [222, 105] on button "Save" at bounding box center [223, 105] width 15 height 9
select select "80330"
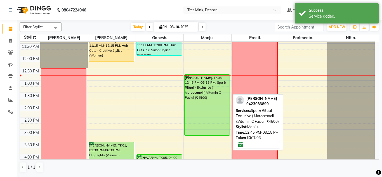
click at [222, 105] on div "[PERSON_NAME], TK03, 12:45 PM-03:15 PM, Spa & Ritual - Exclusive ( Moroccanoil …" at bounding box center [206, 105] width 45 height 61
click at [222, 99] on div "[PERSON_NAME], TK03, 12:45 PM-03:15 PM, Spa & Ritual - Exclusive ( Moroccanoil …" at bounding box center [206, 105] width 45 height 61
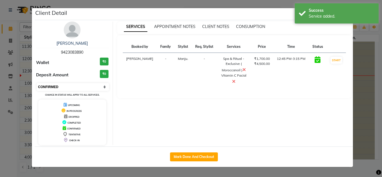
click at [84, 87] on select "Select IN SERVICE CONFIRMED TENTATIVE CHECK IN MARK DONE DROPPED UPCOMING" at bounding box center [73, 87] width 72 height 8
select select "8"
click at [37, 83] on select "Select IN SERVICE CONFIRMED TENTATIVE CHECK IN MARK DONE DROPPED UPCOMING" at bounding box center [73, 87] width 72 height 8
click at [115, 176] on ngb-modal-window "Client Detail [PERSON_NAME] 9423083890 Wallet ₹0 Deposit Amount ₹0 Select IN SE…" at bounding box center [191, 88] width 382 height 177
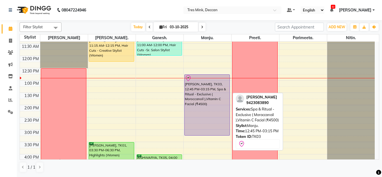
click at [205, 122] on div "[PERSON_NAME], TK03, 12:45 PM-03:15 PM, Spa & Ritual - Exclusive ( Moroccanoil …" at bounding box center [208, 118] width 48 height 320
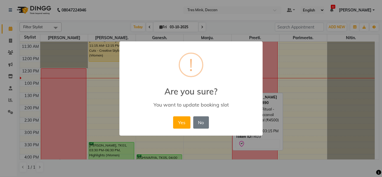
click at [193, 121] on div "Yes No No" at bounding box center [191, 122] width 38 height 15
click at [194, 121] on button "No" at bounding box center [201, 122] width 16 height 12
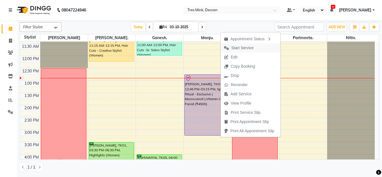
click at [242, 51] on span "Start Service" at bounding box center [239, 47] width 36 height 9
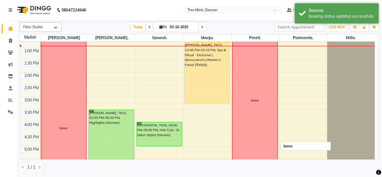
scroll to position [112, 0]
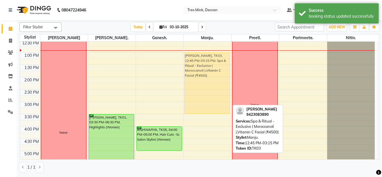
click at [198, 57] on div "[PERSON_NAME], TK03, 12:45 PM-03:15 PM, Spa & Ritual - Exclusive ( Moroccanoil …" at bounding box center [208, 90] width 48 height 320
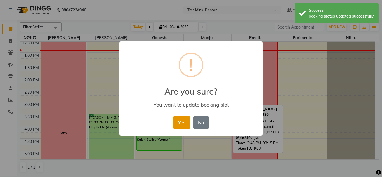
click at [176, 119] on button "Yes" at bounding box center [181, 122] width 17 height 12
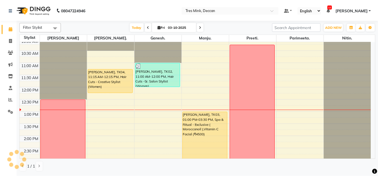
scroll to position [34, 0]
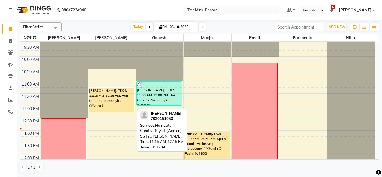
click at [103, 97] on div "[PERSON_NAME], TK04, 11:15 AM-12:15 PM, Hair Cuts - Creative Stylist (Women)" at bounding box center [111, 100] width 45 height 24
select select "1"
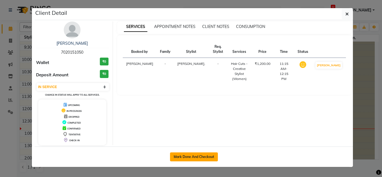
click at [187, 154] on button "Mark Done And Checkout" at bounding box center [194, 156] width 48 height 9
select select "service"
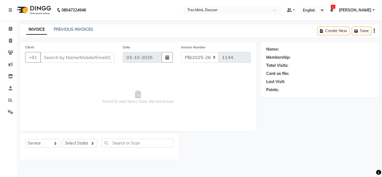
select select "3"
type input "7020151050"
select select "59499"
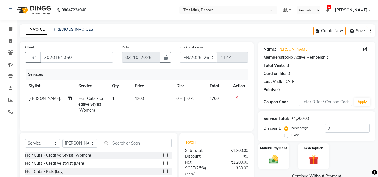
scroll to position [58, 0]
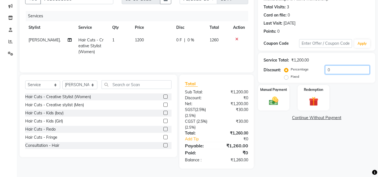
click at [327, 71] on input "0" at bounding box center [347, 69] width 44 height 9
type input "20"
click at [269, 98] on img at bounding box center [274, 100] width 16 height 11
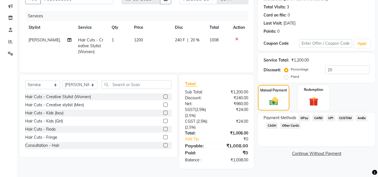
click at [347, 118] on span "CUSTOM" at bounding box center [345, 118] width 16 height 6
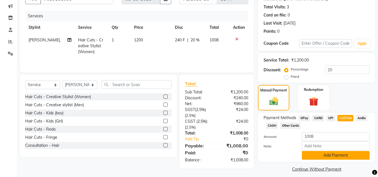
click at [313, 156] on button "Add Payment" at bounding box center [336, 155] width 68 height 9
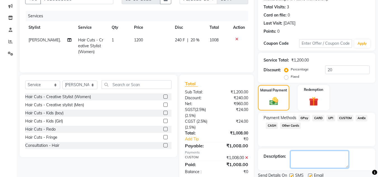
click at [313, 156] on textarea at bounding box center [319, 159] width 58 height 17
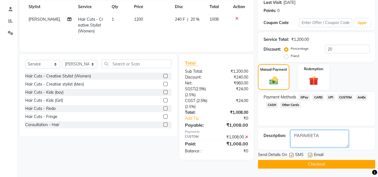
type textarea "PARIMEETA"
click at [308, 168] on button "Checkout" at bounding box center [316, 164] width 117 height 9
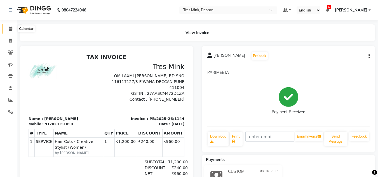
click at [9, 29] on icon at bounding box center [11, 29] width 4 height 4
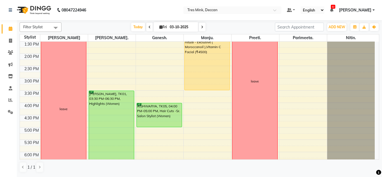
scroll to position [136, 0]
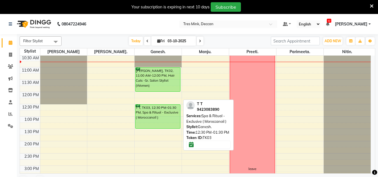
scroll to position [62, 0]
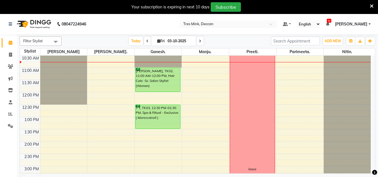
click at [113, 77] on div "8:00 AM 8:30 AM 9:00 AM 9:30 AM 10:00 AM 10:30 AM 11:00 AM 11:30 AM 12:00 PM 12…" at bounding box center [195, 154] width 351 height 320
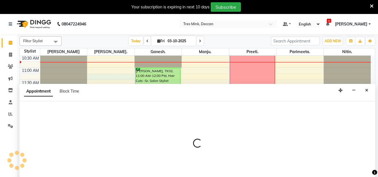
select select "59499"
select select "675"
select select "tentative"
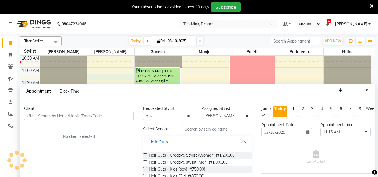
scroll to position [14, 0]
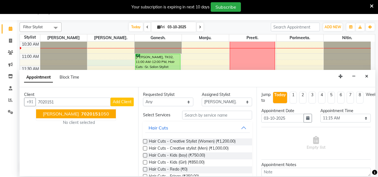
click at [76, 119] on ngb-typeahead-window "Sanjana Deshmukh 7020151 050" at bounding box center [76, 114] width 80 height 14
click at [79, 114] on span "[PERSON_NAME]" at bounding box center [61, 114] width 36 height 6
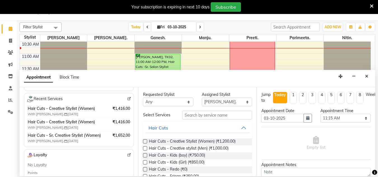
scroll to position [49, 0]
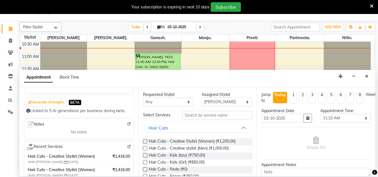
type input "7020151050"
click at [343, 116] on select "Select 09:00 AM 09:15 AM 09:30 AM 09:45 AM 10:00 AM 10:15 AM 10:30 AM 10:45 AM …" at bounding box center [345, 118] width 50 height 9
click at [320, 114] on select "Select 09:00 AM 09:15 AM 09:30 AM 09:45 AM 10:00 AM 10:15 AM 10:30 AM 10:45 AM …" at bounding box center [345, 118] width 50 height 9
click at [216, 116] on input "text" at bounding box center [217, 115] width 70 height 9
click at [145, 142] on label at bounding box center [145, 141] width 4 height 4
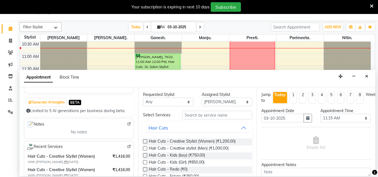
click at [145, 142] on input "checkbox" at bounding box center [145, 142] width 4 height 4
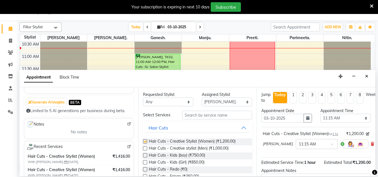
checkbox input "false"
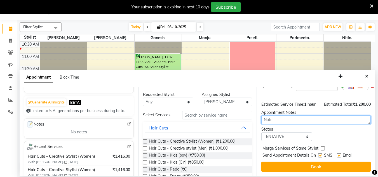
click at [306, 115] on textarea at bounding box center [315, 119] width 109 height 9
type textarea "Gunjan 10:48am 3/10/25"
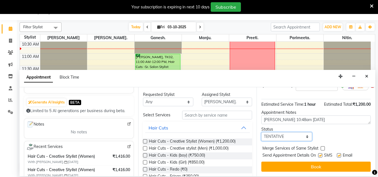
click at [280, 136] on select "Select TENTATIVE CONFIRM CHECK-IN UPCOMING" at bounding box center [286, 136] width 50 height 9
select select "confirm booking"
click at [261, 132] on select "Select TENTATIVE CONFIRM CHECK-IN UPCOMING" at bounding box center [286, 136] width 50 height 9
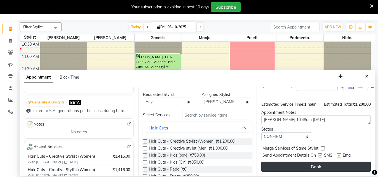
click at [276, 162] on button "Book" at bounding box center [315, 167] width 109 height 10
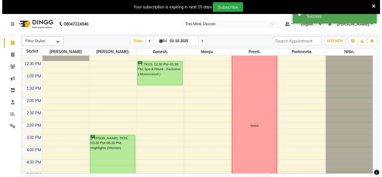
scroll to position [106, 0]
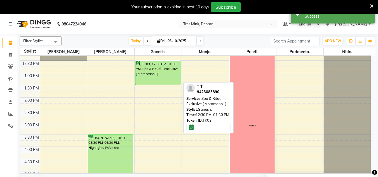
click at [161, 72] on div "T T, TK03, 12:30 PM-01:30 PM, Spa & Ritual - Exclusive ( Moroccanoil )" at bounding box center [157, 73] width 45 height 24
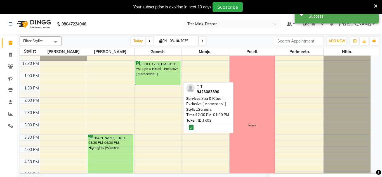
select select "6"
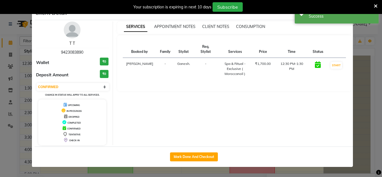
click at [72, 42] on link "T T" at bounding box center [72, 43] width 6 height 5
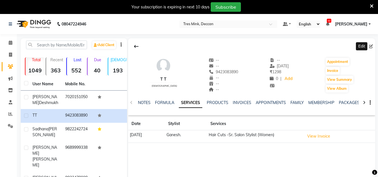
click at [370, 46] on icon at bounding box center [371, 46] width 4 height 4
select select "22"
select select "[DEMOGRAPHIC_DATA]"
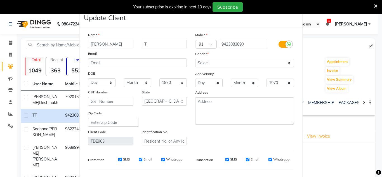
type input "[PERSON_NAME]"
click at [151, 45] on input "T" at bounding box center [164, 44] width 45 height 9
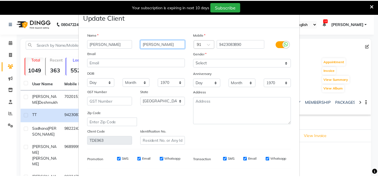
scroll to position [71, 0]
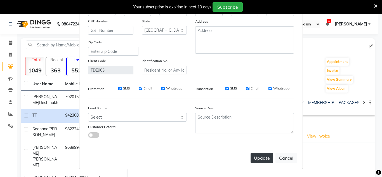
type input "[PERSON_NAME]"
click at [261, 153] on button "Update" at bounding box center [261, 158] width 23 height 10
select select
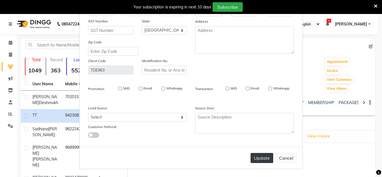
select select "null"
select select
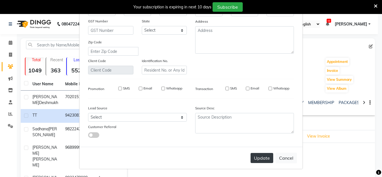
checkbox input "false"
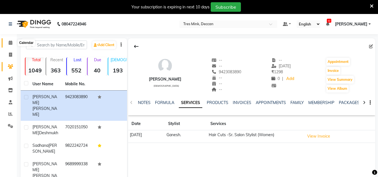
click at [8, 44] on span at bounding box center [11, 43] width 10 height 6
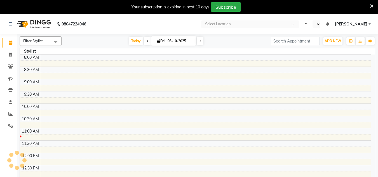
select select "en"
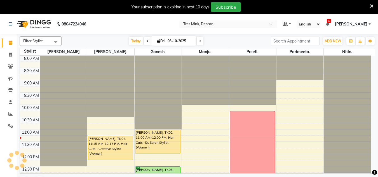
drag, startPoint x: 370, startPoint y: 5, endPoint x: 370, endPoint y: 8, distance: 2.9
click at [370, 5] on icon at bounding box center [372, 6] width 4 height 5
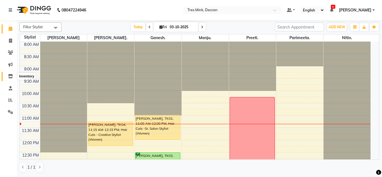
click at [14, 74] on span at bounding box center [11, 76] width 10 height 6
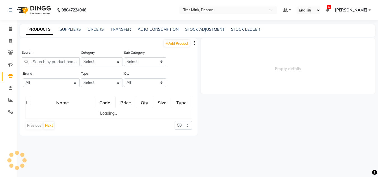
select select
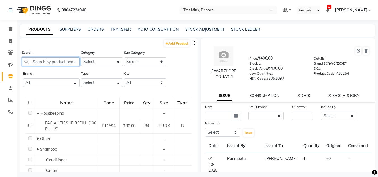
click at [52, 62] on input "text" at bounding box center [51, 61] width 58 height 9
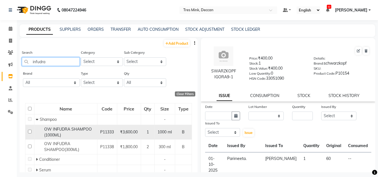
scroll to position [28, 0]
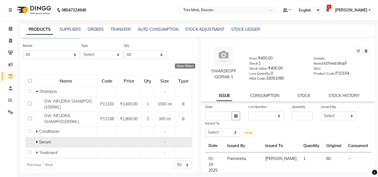
type input "infudra"
click at [52, 141] on div "Serum" at bounding box center [66, 142] width 60 height 6
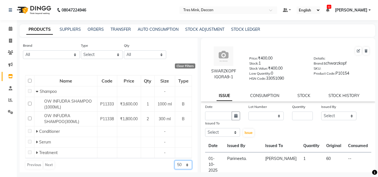
click at [180, 163] on select "50 100 500" at bounding box center [182, 164] width 17 height 9
select select "100"
click at [174, 160] on select "50 100 500" at bounding box center [182, 164] width 17 height 9
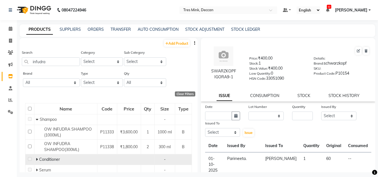
scroll to position [31, 0]
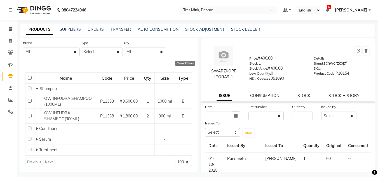
click at [48, 162] on div "Previous Next" at bounding box center [40, 162] width 30 height 9
click at [39, 163] on div "Previous Next" at bounding box center [40, 162] width 30 height 9
click at [39, 162] on div "Previous Next" at bounding box center [40, 162] width 30 height 9
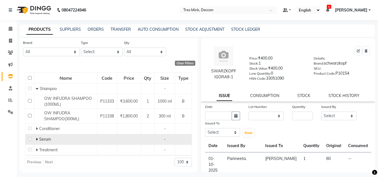
click at [43, 140] on span "Serum" at bounding box center [45, 139] width 12 height 5
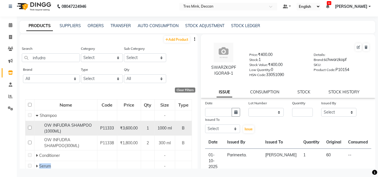
scroll to position [0, 0]
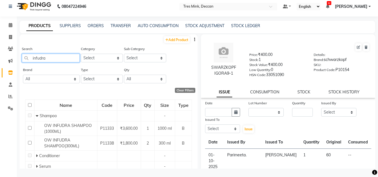
click at [49, 60] on input "infudra" at bounding box center [51, 58] width 58 height 9
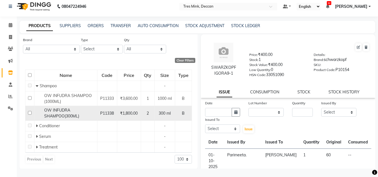
scroll to position [31, 0]
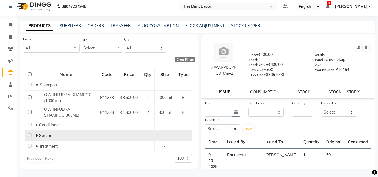
click at [41, 137] on span "Serum" at bounding box center [45, 135] width 12 height 5
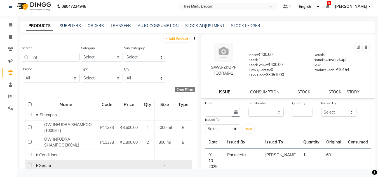
scroll to position [0, 0]
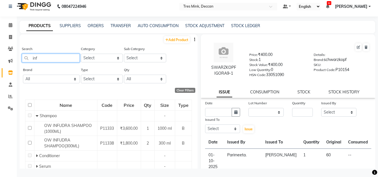
click at [40, 62] on input "inf" at bounding box center [51, 58] width 58 height 9
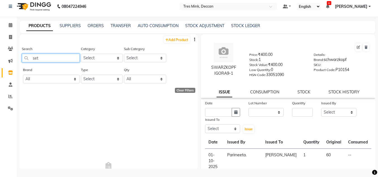
type input "se"
select select "100"
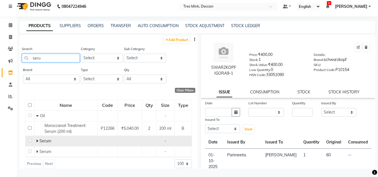
type input "seru"
click at [39, 140] on span at bounding box center [37, 140] width 3 height 5
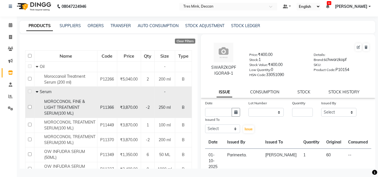
scroll to position [100, 0]
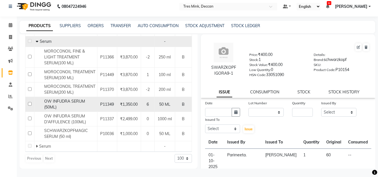
click at [29, 104] on input "checkbox" at bounding box center [30, 104] width 4 height 4
checkbox input "true"
select select
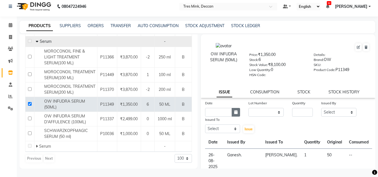
click at [236, 111] on icon "button" at bounding box center [235, 112] width 3 height 4
select select "10"
select select "2025"
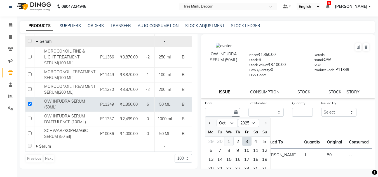
click at [227, 144] on div "1" at bounding box center [228, 141] width 9 height 9
type input "01-10-2025"
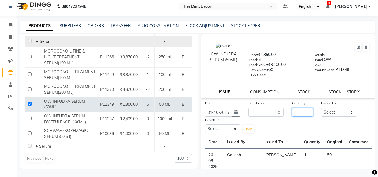
click at [292, 113] on input "number" at bounding box center [302, 112] width 21 height 9
type input "1"
click at [324, 114] on select "Select [PERSON_NAME]. [PERSON_NAME]. [PERSON_NAME]. [GEOGRAPHIC_DATA]. [GEOGRAP…" at bounding box center [338, 112] width 35 height 9
select select "59496"
click at [321, 108] on select "Select [PERSON_NAME]. [PERSON_NAME]. [PERSON_NAME]. [GEOGRAPHIC_DATA]. [GEOGRAP…" at bounding box center [338, 112] width 35 height 9
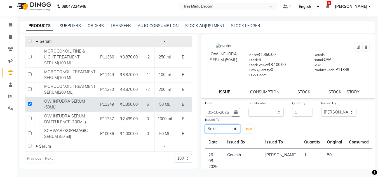
click at [226, 128] on select "Select [PERSON_NAME]. [PERSON_NAME]. [PERSON_NAME]. [GEOGRAPHIC_DATA]. [GEOGRAP…" at bounding box center [222, 128] width 35 height 9
select select "59499"
click at [205, 124] on select "Select [PERSON_NAME]. [PERSON_NAME]. [PERSON_NAME]. [GEOGRAPHIC_DATA]. [GEOGRAP…" at bounding box center [222, 128] width 35 height 9
click at [244, 129] on span "Issue" at bounding box center [248, 129] width 8 height 4
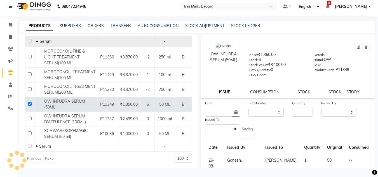
select select
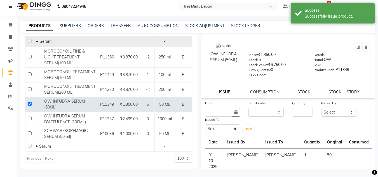
scroll to position [43, 0]
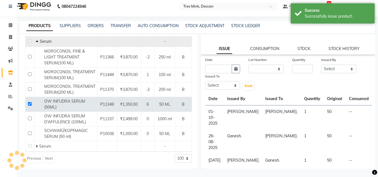
click at [347, 119] on td "--" at bounding box center [358, 117] width 27 height 25
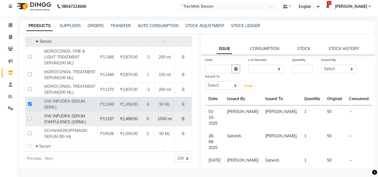
click at [30, 117] on input "checkbox" at bounding box center [30, 119] width 4 height 4
checkbox input "true"
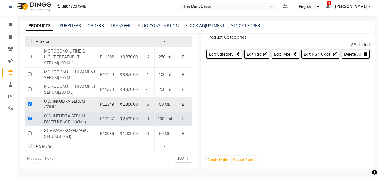
click at [31, 104] on input "checkbox" at bounding box center [30, 104] width 4 height 4
checkbox input "false"
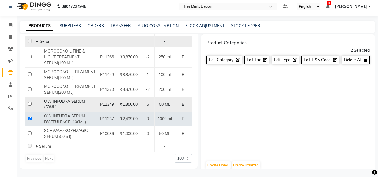
select select
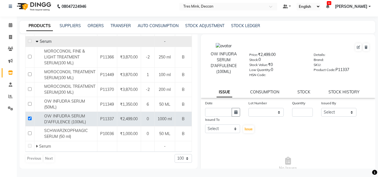
click at [225, 90] on link "ISSUE" at bounding box center [224, 92] width 16 height 10
click at [234, 111] on icon "button" at bounding box center [235, 112] width 3 height 4
select select "10"
select select "2025"
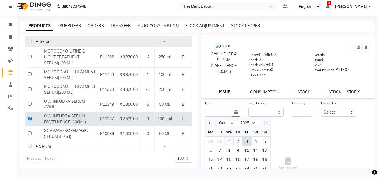
click at [228, 141] on div "1" at bounding box center [228, 141] width 9 height 9
type input "01-10-2025"
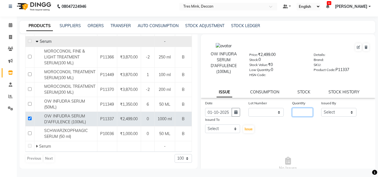
click at [292, 111] on input "number" at bounding box center [302, 112] width 21 height 9
type input "1"
click at [322, 114] on select "Select [PERSON_NAME]. [PERSON_NAME]. [PERSON_NAME]. [GEOGRAPHIC_DATA]. [GEOGRAP…" at bounding box center [338, 112] width 35 height 9
select select "83853"
click at [321, 108] on select "Select [PERSON_NAME]. [PERSON_NAME]. [PERSON_NAME]. [GEOGRAPHIC_DATA]. [GEOGRAP…" at bounding box center [338, 112] width 35 height 9
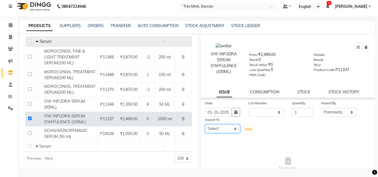
click at [217, 131] on select "Select [PERSON_NAME]. [PERSON_NAME]. [PERSON_NAME]. [GEOGRAPHIC_DATA]. [GEOGRAP…" at bounding box center [222, 128] width 35 height 9
select select "59499"
click at [205, 124] on select "Select [PERSON_NAME]. [PERSON_NAME]. [PERSON_NAME]. [GEOGRAPHIC_DATA]. [GEOGRAP…" at bounding box center [222, 128] width 35 height 9
click at [244, 127] on span "Issue" at bounding box center [248, 129] width 8 height 4
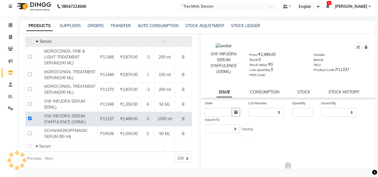
select select
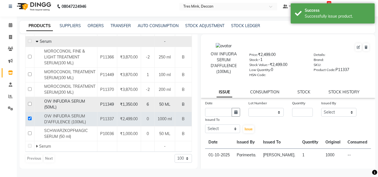
click at [31, 105] on input "checkbox" at bounding box center [30, 104] width 4 height 4
checkbox input "true"
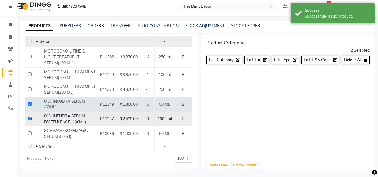
click at [32, 117] on td at bounding box center [29, 119] width 9 height 15
click at [30, 118] on input "checkbox" at bounding box center [30, 119] width 4 height 4
checkbox input "false"
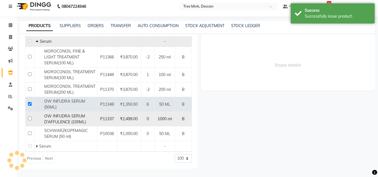
select select
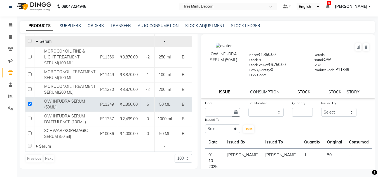
click at [302, 90] on link "STOCK" at bounding box center [303, 91] width 13 height 5
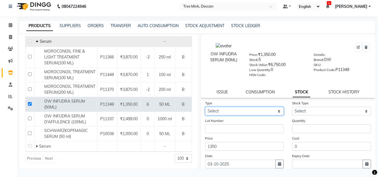
click at [219, 115] on select "Select In Out" at bounding box center [244, 111] width 79 height 9
select select "out"
click at [205, 107] on select "Select In Out" at bounding box center [244, 111] width 79 height 9
select select
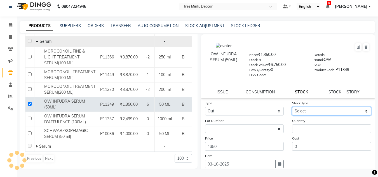
click at [306, 112] on select "Select Internal Use Damaged Expired Adjustment Return Other" at bounding box center [331, 111] width 79 height 9
select select "internal use"
click at [292, 107] on select "Select Internal Use Damaged Expired Adjustment Return Other" at bounding box center [331, 111] width 79 height 9
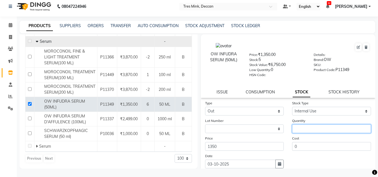
click at [306, 125] on input "number" at bounding box center [331, 128] width 79 height 9
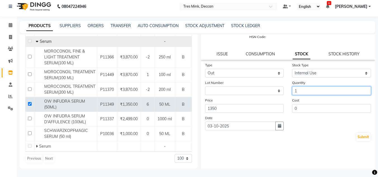
scroll to position [43, 0]
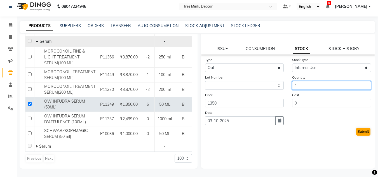
type input "1"
click at [356, 133] on button "Submit" at bounding box center [363, 132] width 14 height 8
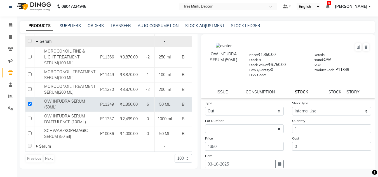
select select
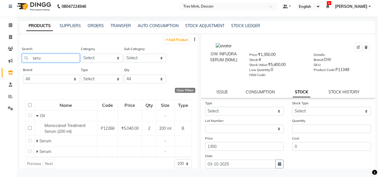
click at [33, 57] on input "seru" at bounding box center [51, 58] width 58 height 9
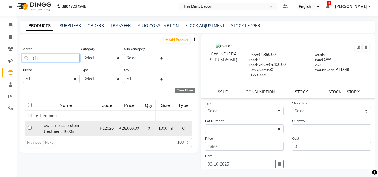
type input "silk"
click at [31, 129] on input "checkbox" at bounding box center [30, 128] width 4 height 4
checkbox input "true"
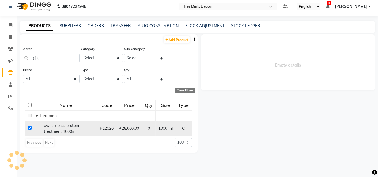
select select
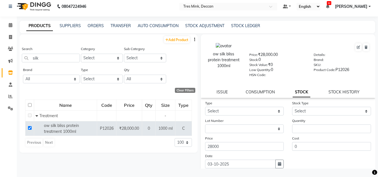
click at [41, 52] on div "Search silk" at bounding box center [51, 54] width 58 height 16
click at [41, 53] on div "Search silk" at bounding box center [51, 54] width 58 height 16
click at [40, 57] on input "silk" at bounding box center [51, 58] width 58 height 9
type input "s"
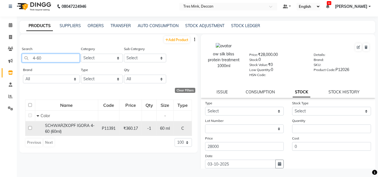
type input "4-60"
click at [30, 130] on input "checkbox" at bounding box center [30, 128] width 4 height 4
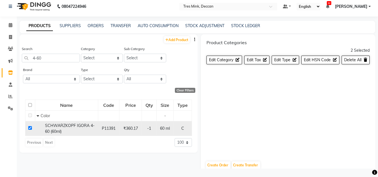
click at [29, 128] on input "checkbox" at bounding box center [30, 128] width 4 height 4
checkbox input "false"
select select
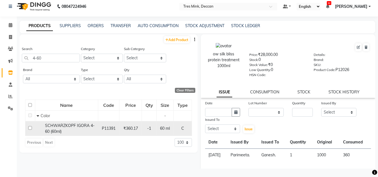
click at [51, 127] on span "SCHWARZKOPF IGORA 4-60 (60ml)" at bounding box center [69, 128] width 49 height 11
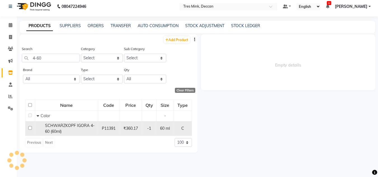
select select
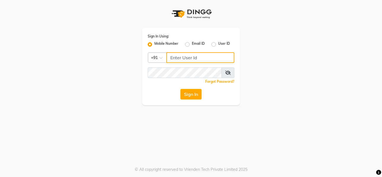
type input "8999659395"
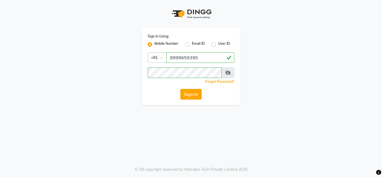
click at [195, 95] on button "Sign In" at bounding box center [190, 94] width 21 height 11
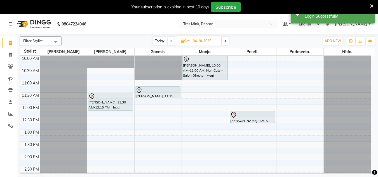
scroll to position [56, 0]
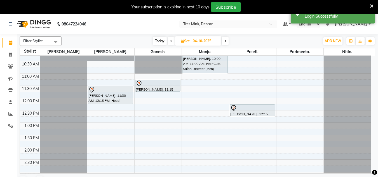
click at [161, 40] on span "Today" at bounding box center [160, 41] width 14 height 9
type input "03-10-2025"
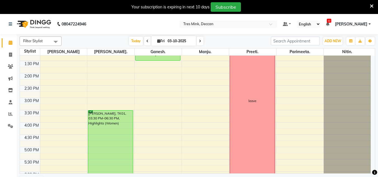
scroll to position [102, 0]
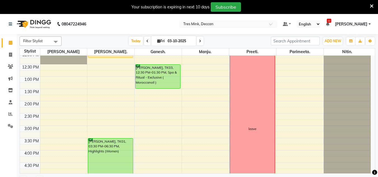
click at [65, 67] on div "8:00 AM 8:30 AM 9:00 AM 9:30 AM 10:00 AM 10:30 AM 11:00 AM 11:30 AM 12:00 PM 12…" at bounding box center [195, 114] width 351 height 320
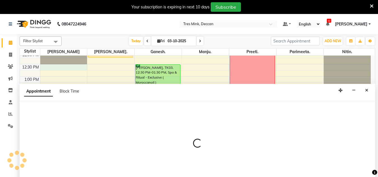
scroll to position [14, 0]
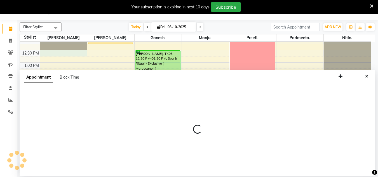
select select "59496"
select select "750"
select select "tentative"
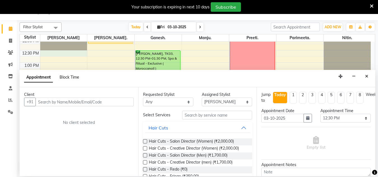
click at [60, 75] on span "Block Time" at bounding box center [70, 77] width 20 height 5
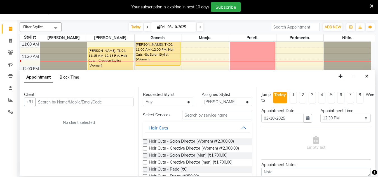
select select "59496"
select select "750"
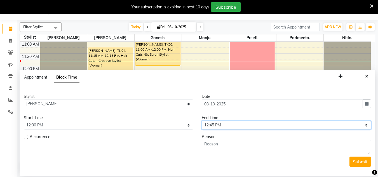
click at [210, 128] on select "Select 09:00 AM 09:15 AM 09:30 AM 09:45 AM 10:00 AM 10:15 AM 10:30 AM 10:45 AM …" at bounding box center [286, 125] width 169 height 9
select select "1200"
click at [202, 121] on select "Select 09:00 AM 09:15 AM 09:30 AM 09:45 AM 10:00 AM 10:15 AM 10:30 AM 10:45 AM …" at bounding box center [286, 125] width 169 height 9
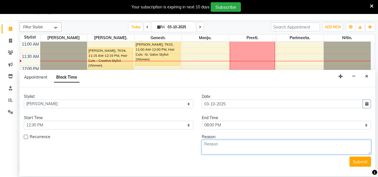
click at [212, 145] on textarea at bounding box center [286, 147] width 169 height 15
type textarea "leave"
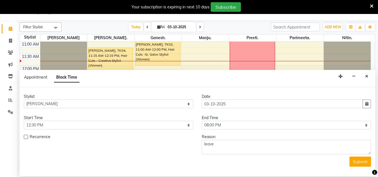
click at [360, 162] on button "Submit" at bounding box center [360, 162] width 22 height 10
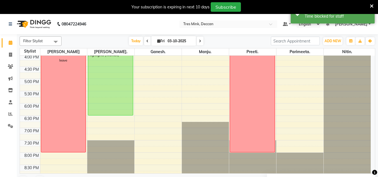
scroll to position [202, 0]
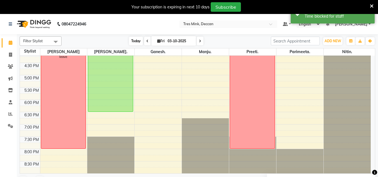
click at [133, 38] on span "Today" at bounding box center [136, 41] width 14 height 9
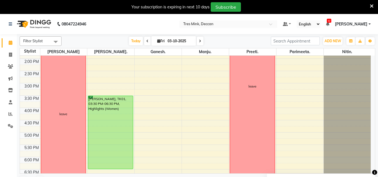
scroll to position [158, 0]
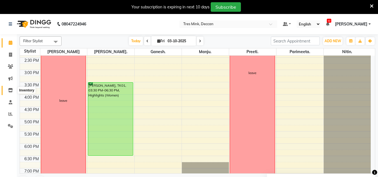
click at [8, 87] on span at bounding box center [11, 90] width 10 height 6
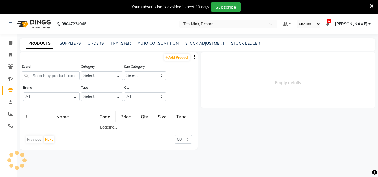
select select
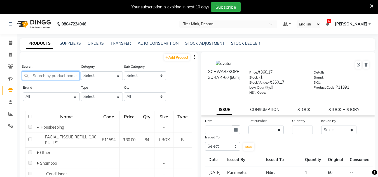
click at [41, 77] on input "text" at bounding box center [51, 75] width 58 height 9
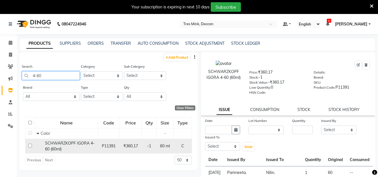
type input "4-60"
click at [29, 145] on input "checkbox" at bounding box center [30, 146] width 4 height 4
checkbox input "true"
select select
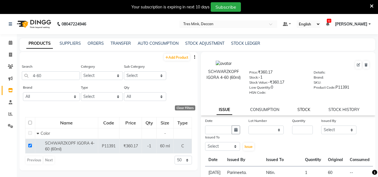
click at [297, 110] on link "STOCK" at bounding box center [303, 109] width 13 height 5
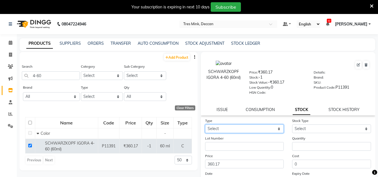
click at [223, 129] on select "Select In Out" at bounding box center [244, 128] width 79 height 9
select select "out"
click at [205, 124] on select "Select In Out" at bounding box center [244, 128] width 79 height 9
select select
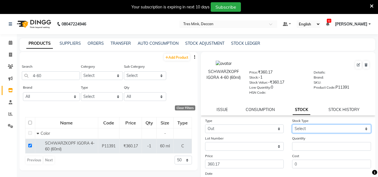
click at [294, 130] on select "Select Internal Use Damaged Expired Adjustment Return Other" at bounding box center [331, 128] width 79 height 9
select select "internal use"
click at [292, 124] on select "Select Internal Use Damaged Expired Adjustment Return Other" at bounding box center [331, 128] width 79 height 9
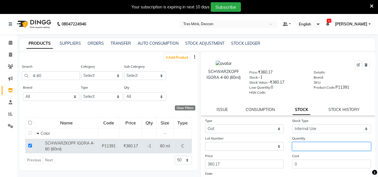
click at [300, 144] on input "number" at bounding box center [331, 146] width 79 height 9
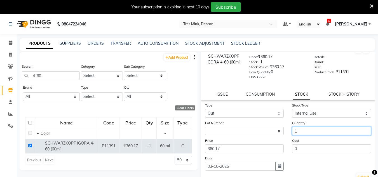
scroll to position [28, 0]
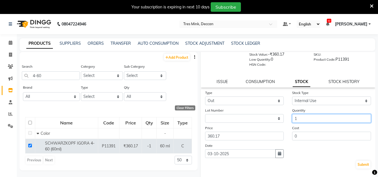
type input "1"
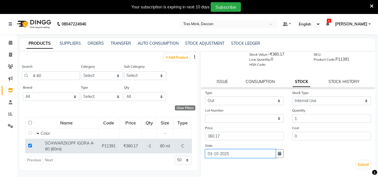
click at [232, 153] on input "03-10-2025" at bounding box center [240, 153] width 71 height 9
select select "10"
select select "2025"
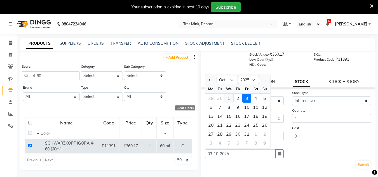
click at [226, 100] on div "1" at bounding box center [228, 98] width 9 height 9
type input "01-10-2025"
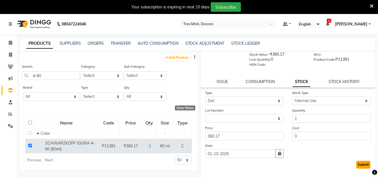
click at [357, 166] on button "Submit" at bounding box center [363, 165] width 14 height 8
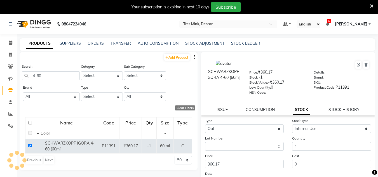
select select
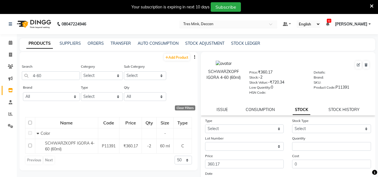
click at [199, 26] on input "text" at bounding box center [222, 25] width 81 height 6
